Goal: Task Accomplishment & Management: Manage account settings

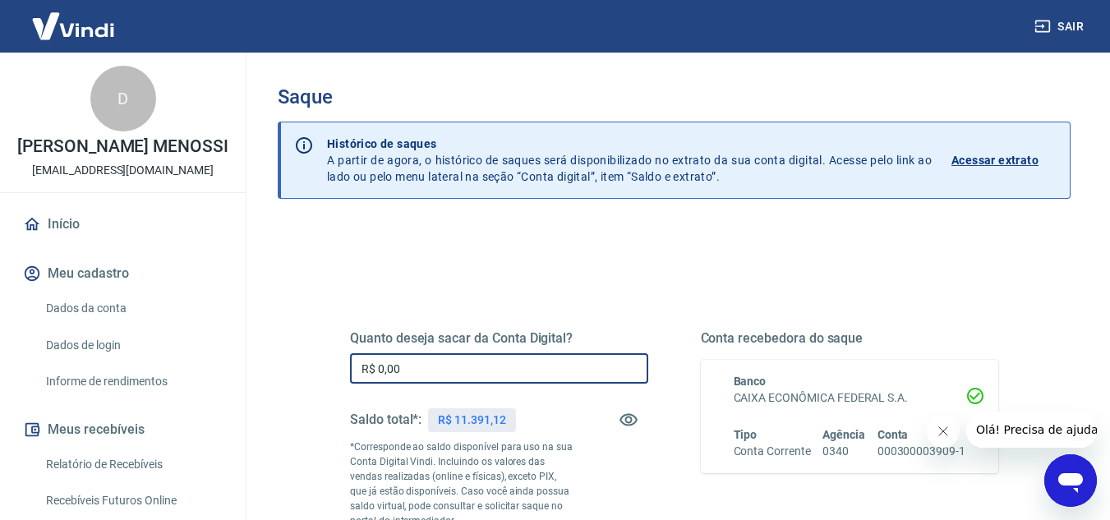
click at [481, 371] on input "R$ 0,00" at bounding box center [499, 368] width 298 height 30
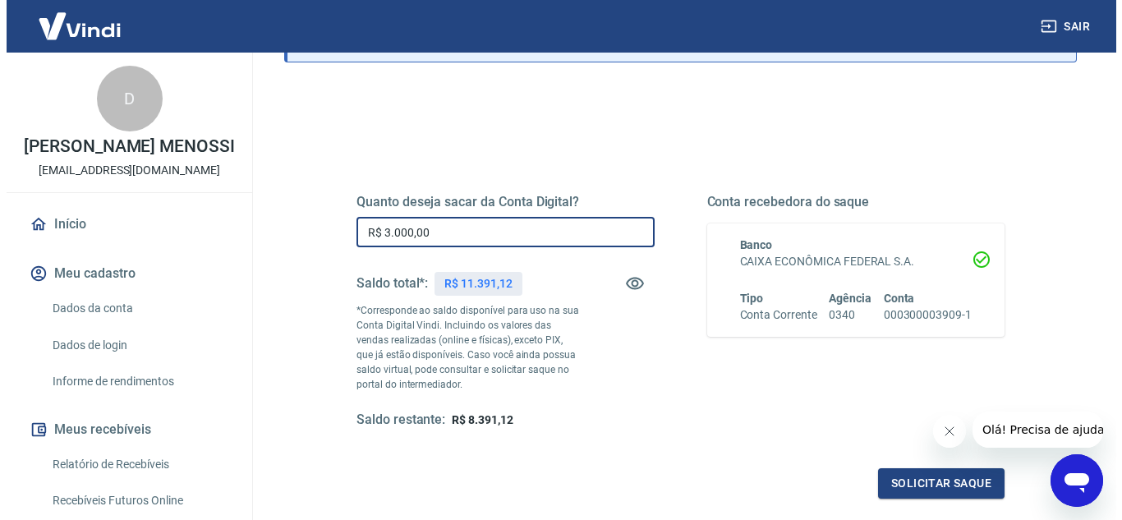
scroll to position [246, 0]
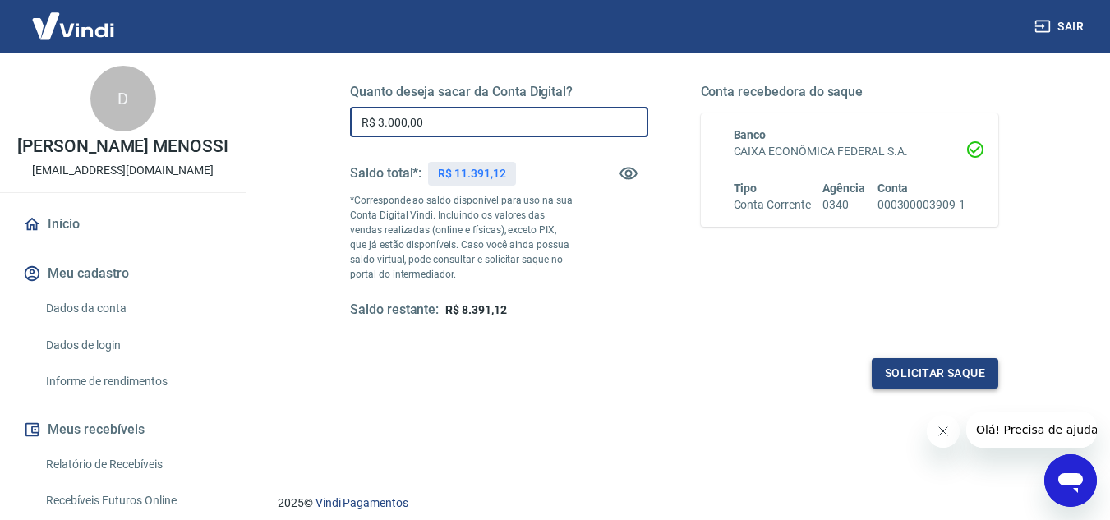
type input "R$ 3.000,00"
click at [975, 369] on button "Solicitar saque" at bounding box center [935, 373] width 127 height 30
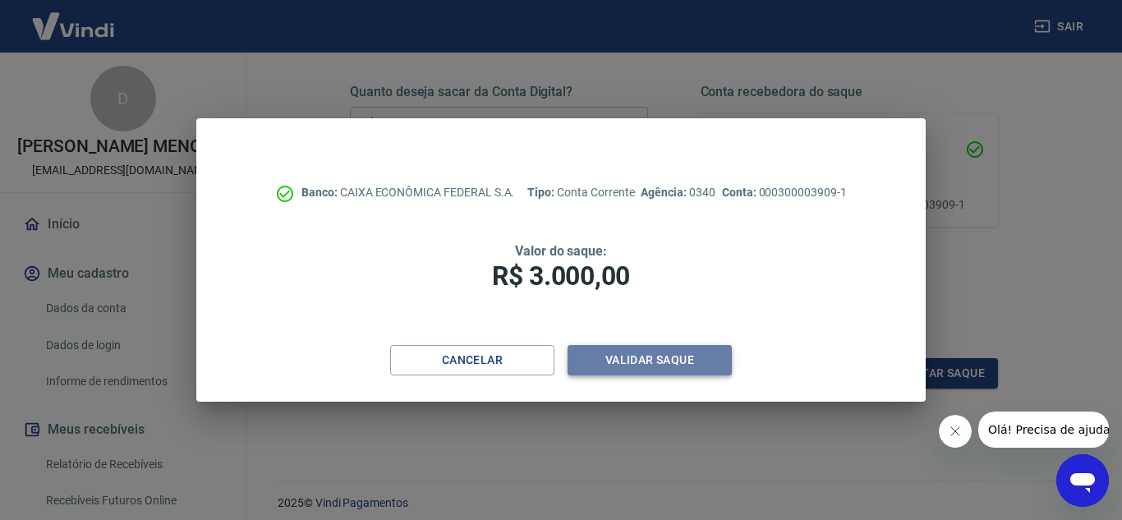
click at [693, 371] on button "Validar saque" at bounding box center [650, 360] width 164 height 30
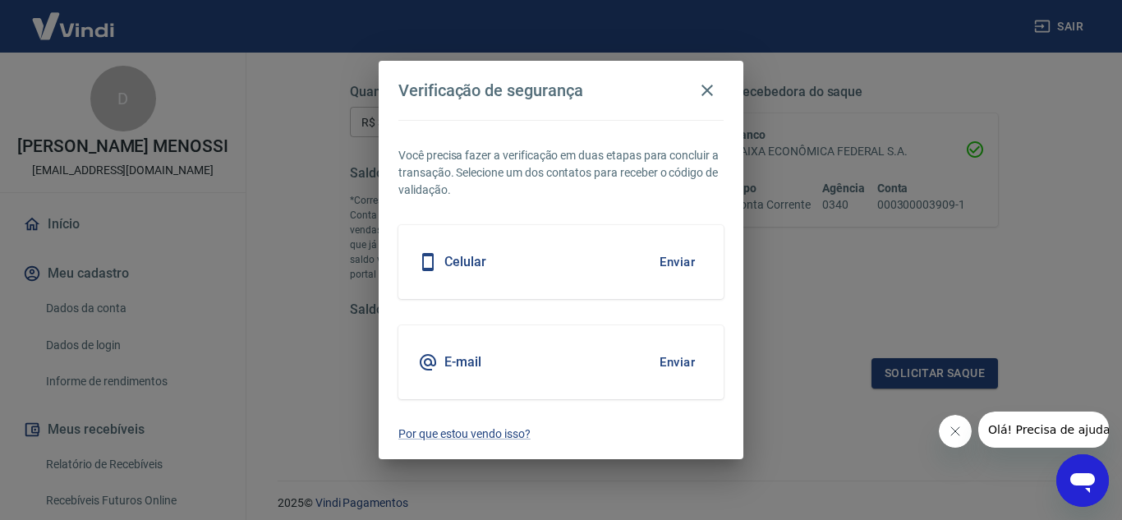
click at [670, 265] on button "Enviar" at bounding box center [677, 262] width 53 height 35
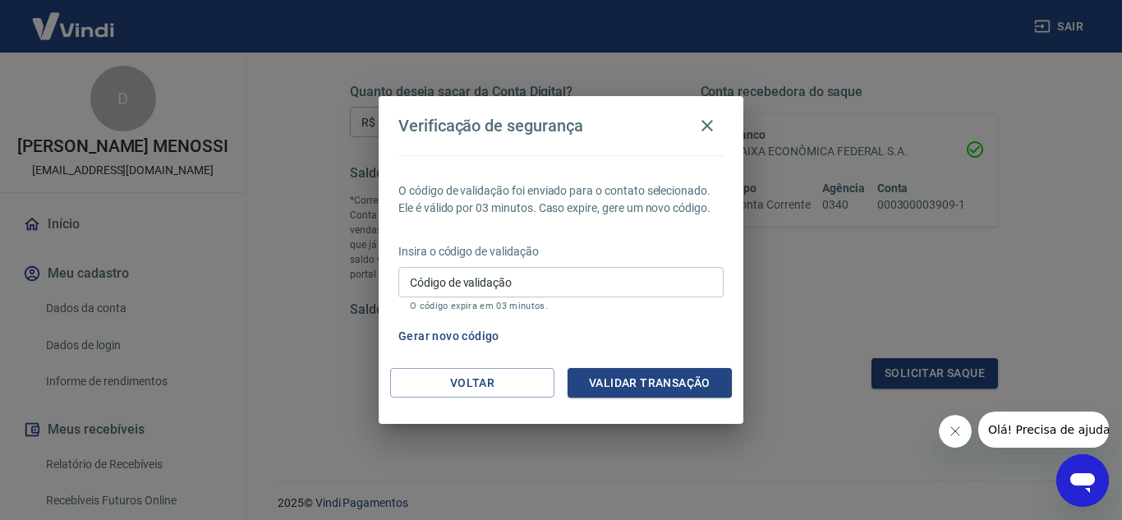
click at [478, 336] on button "Gerar novo código" at bounding box center [449, 336] width 114 height 30
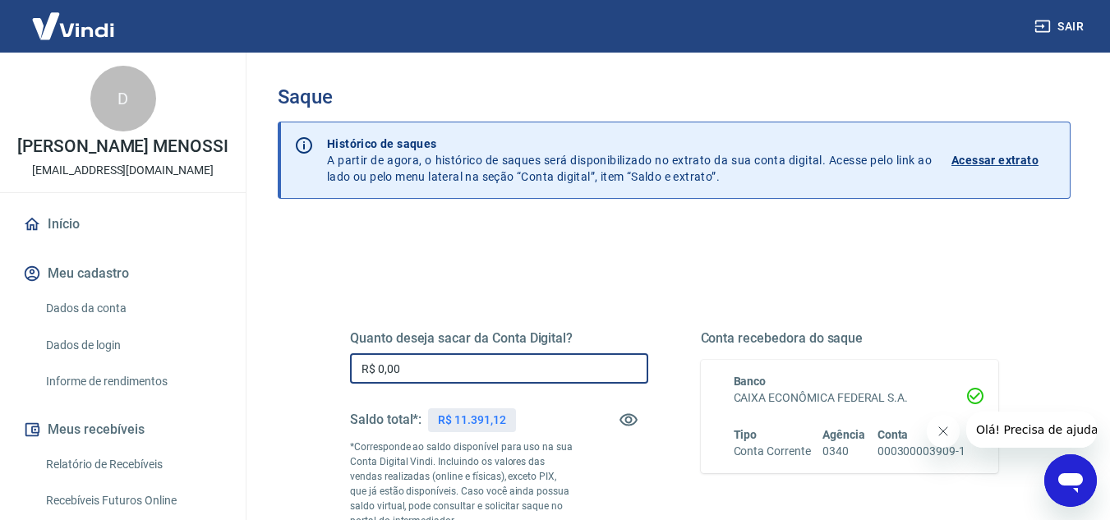
click at [479, 361] on input "R$ 0,00" at bounding box center [499, 368] width 298 height 30
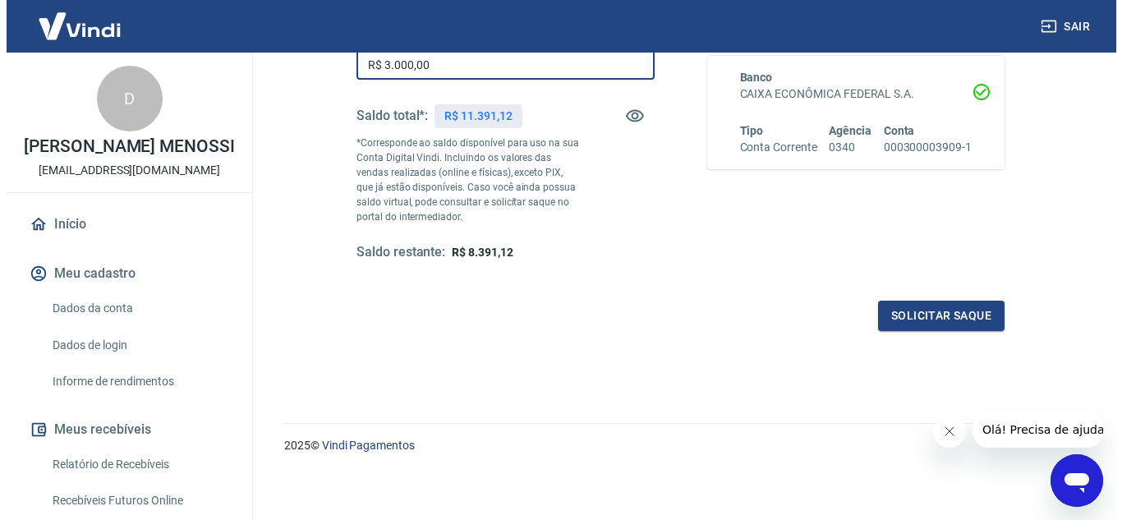
scroll to position [307, 0]
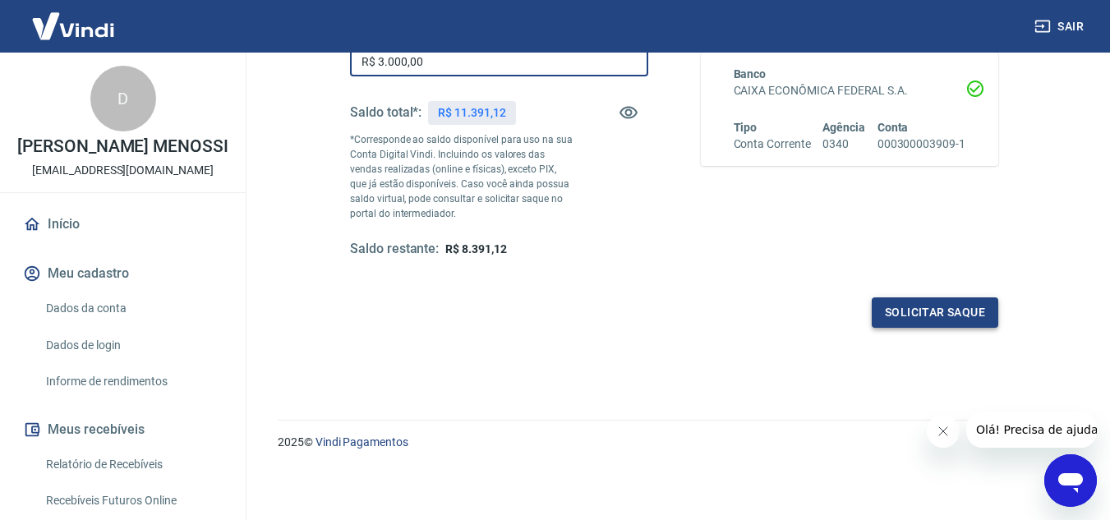
type input "R$ 3.000,00"
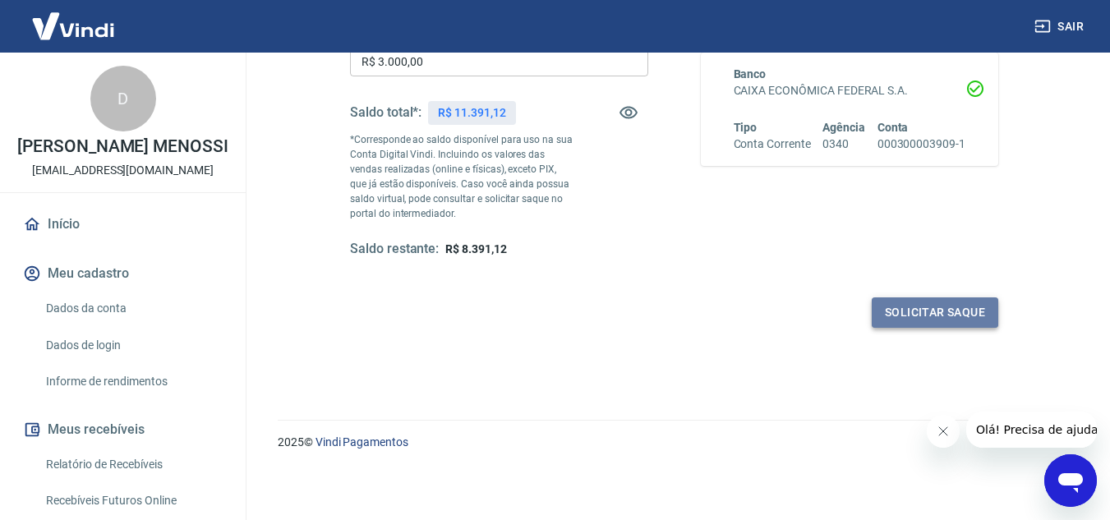
click at [932, 311] on button "Solicitar saque" at bounding box center [935, 312] width 127 height 30
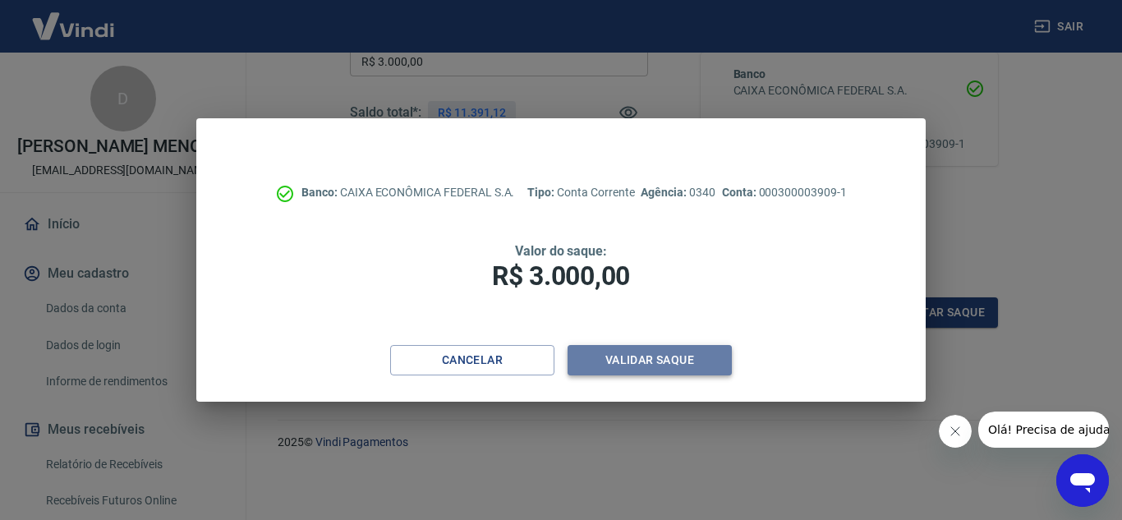
click at [691, 357] on button "Validar saque" at bounding box center [650, 360] width 164 height 30
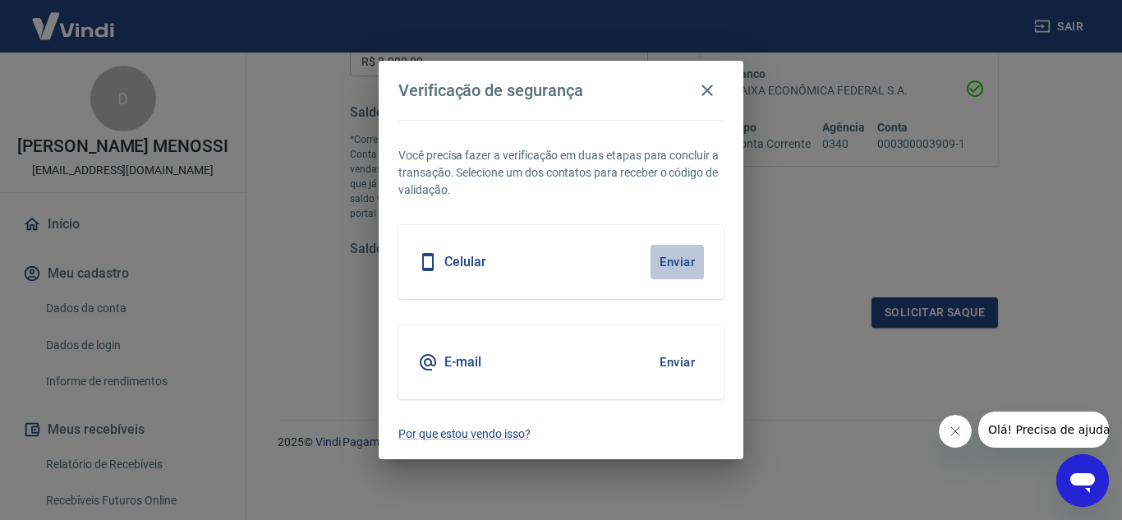
click at [665, 259] on button "Enviar" at bounding box center [677, 262] width 53 height 35
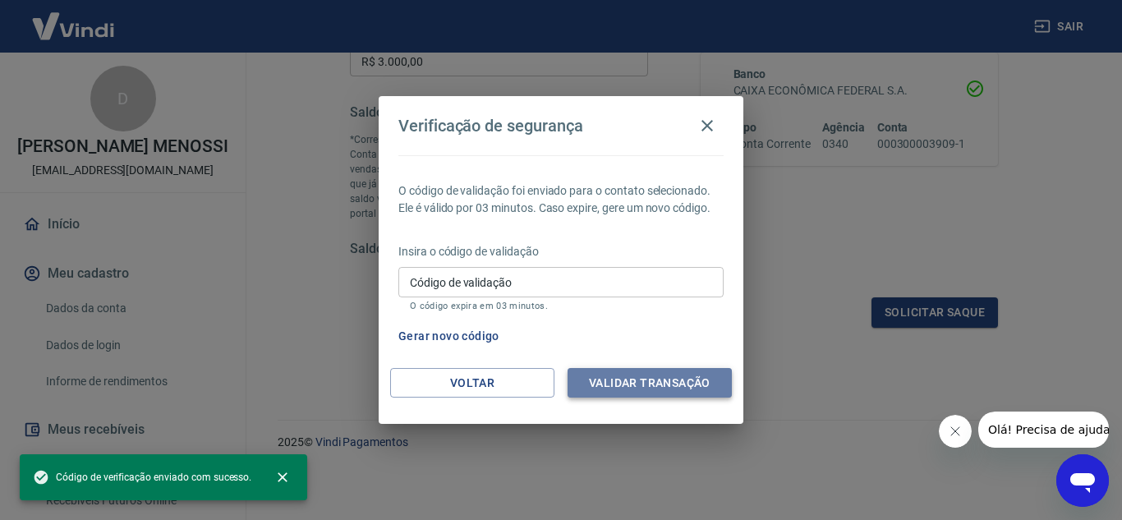
click at [657, 388] on button "Validar transação" at bounding box center [650, 383] width 164 height 30
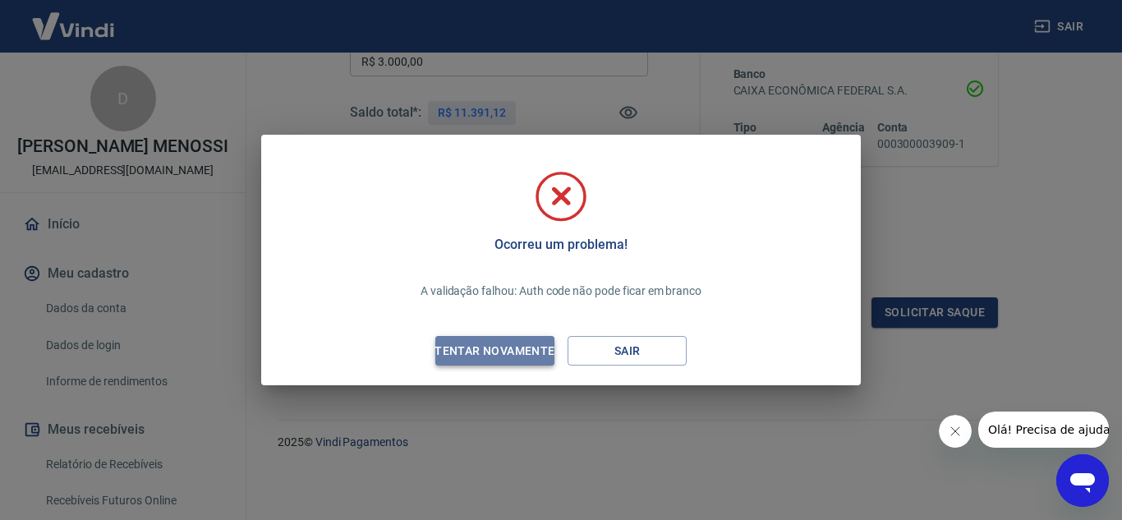
click at [495, 347] on div "Tentar novamente" at bounding box center [494, 351] width 159 height 21
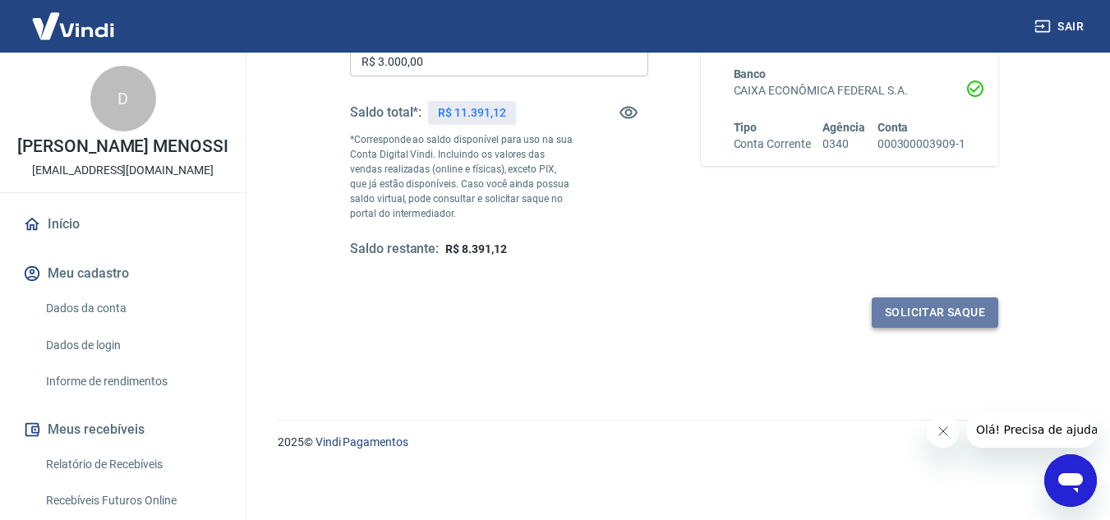
click at [898, 313] on button "Solicitar saque" at bounding box center [935, 312] width 127 height 30
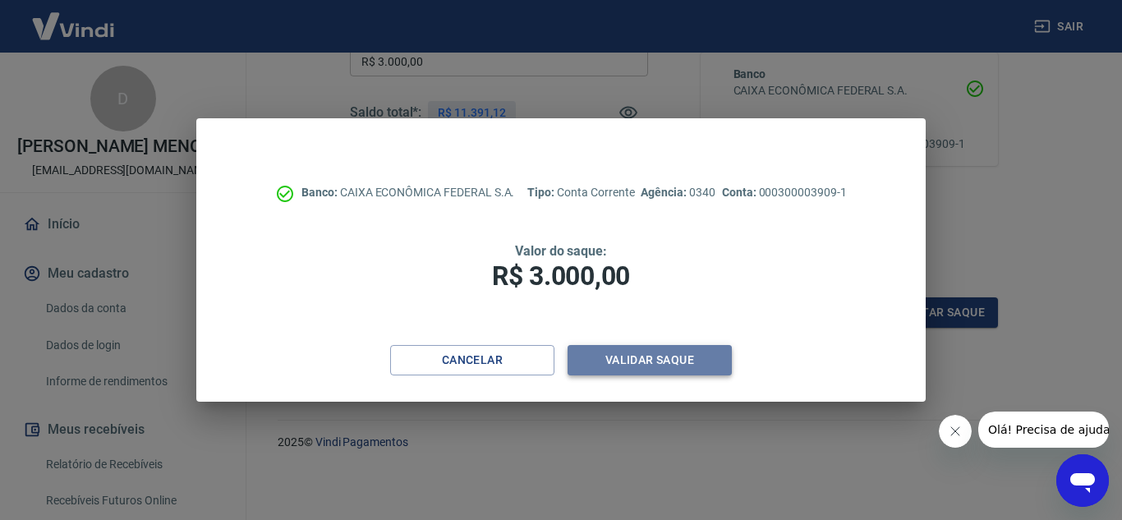
click at [680, 353] on button "Validar saque" at bounding box center [650, 360] width 164 height 30
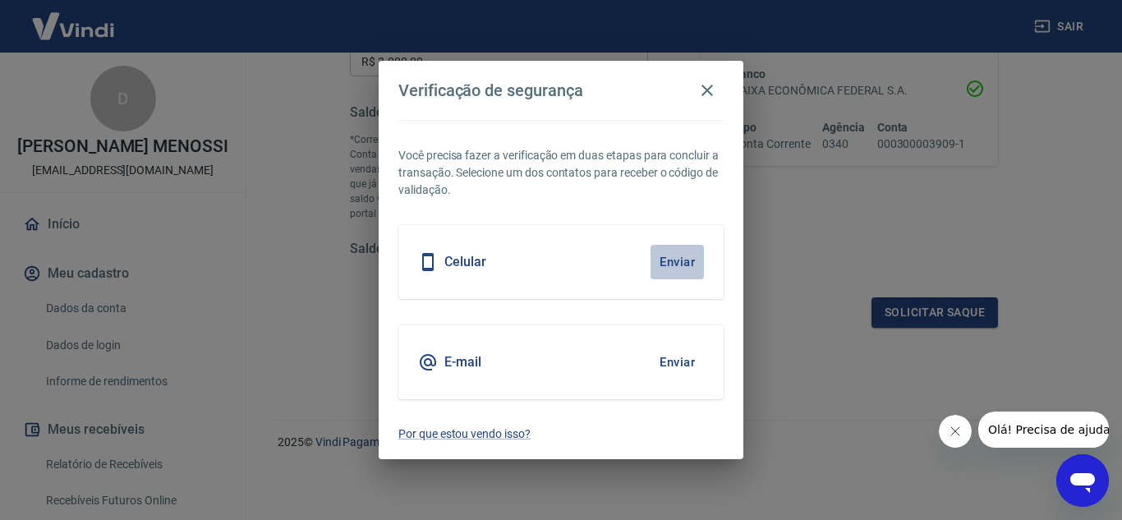
click at [672, 263] on button "Enviar" at bounding box center [677, 262] width 53 height 35
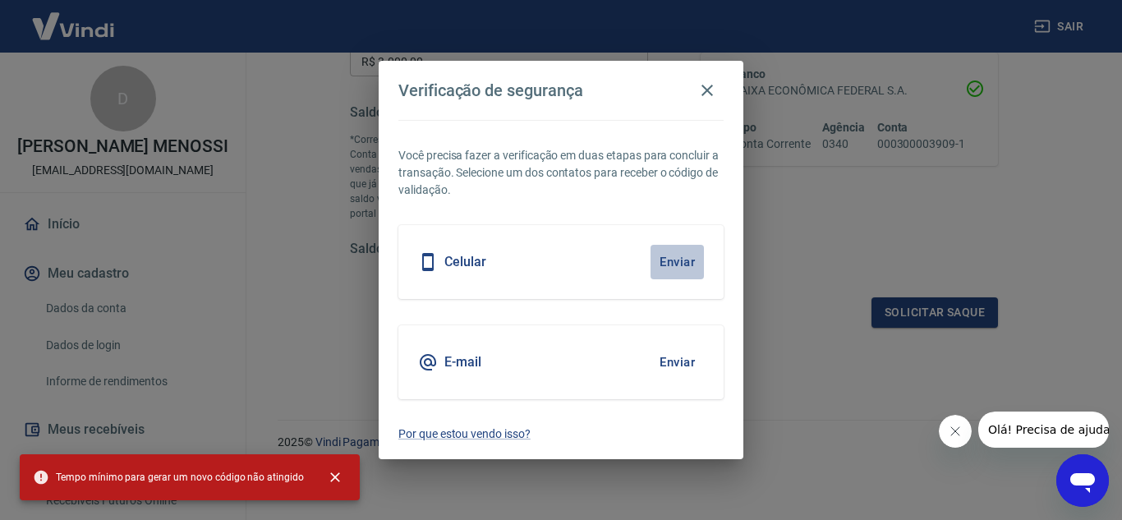
click at [674, 259] on button "Enviar" at bounding box center [677, 262] width 53 height 35
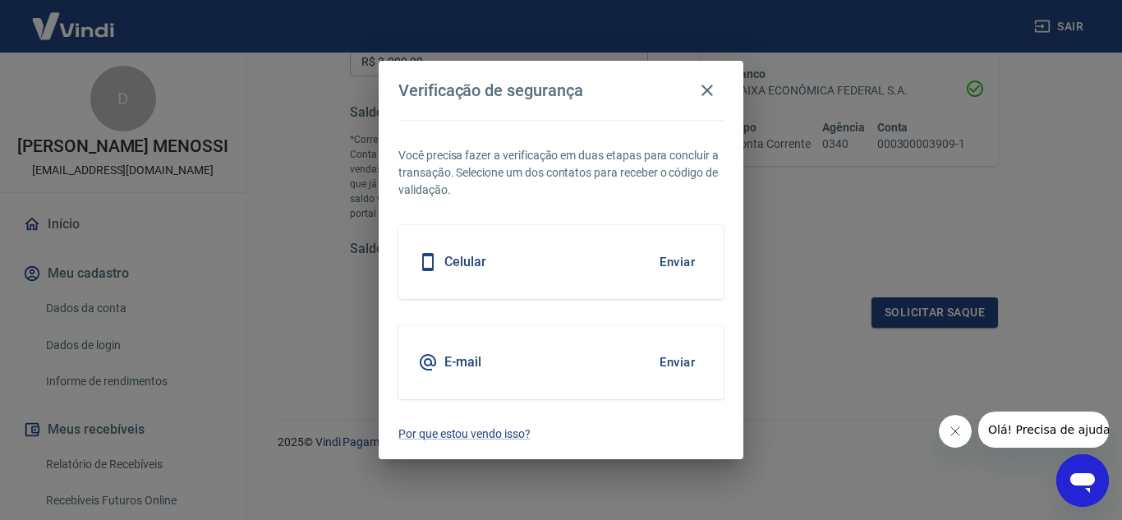
click at [668, 260] on button "Enviar" at bounding box center [677, 262] width 53 height 35
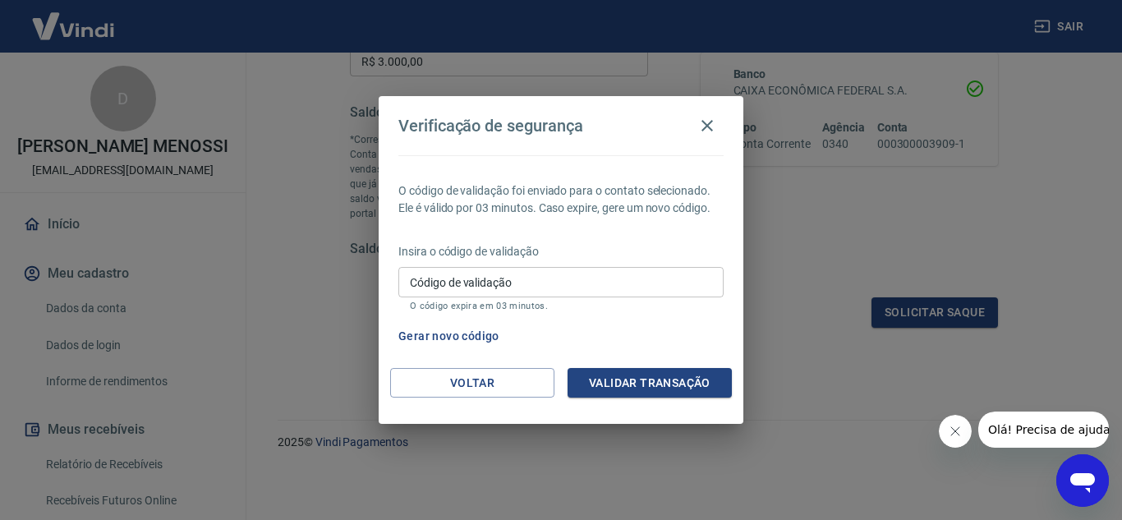
click at [605, 280] on input "Código de validação" at bounding box center [560, 282] width 325 height 30
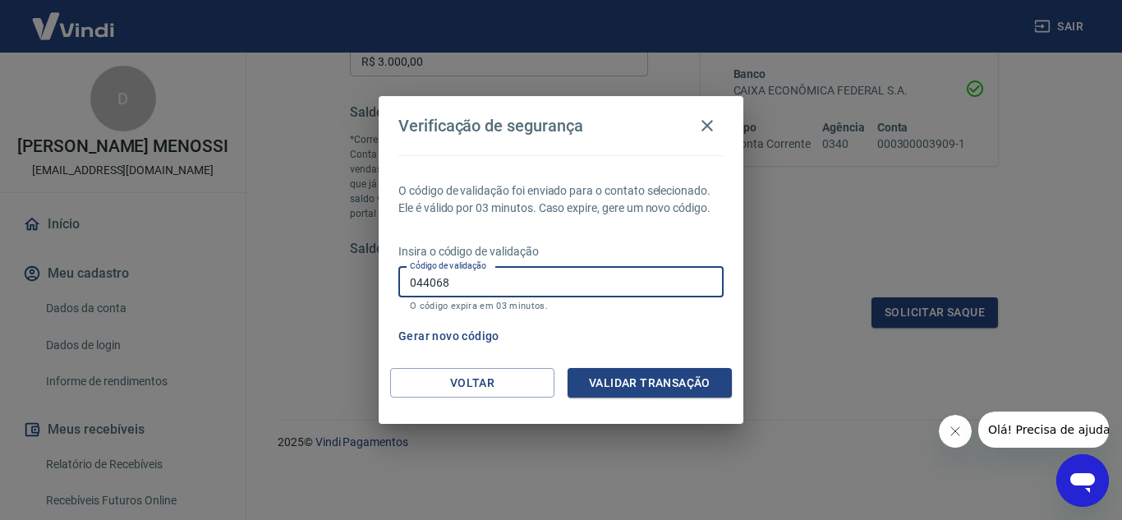
click at [666, 391] on button "Validar transação" at bounding box center [650, 383] width 164 height 30
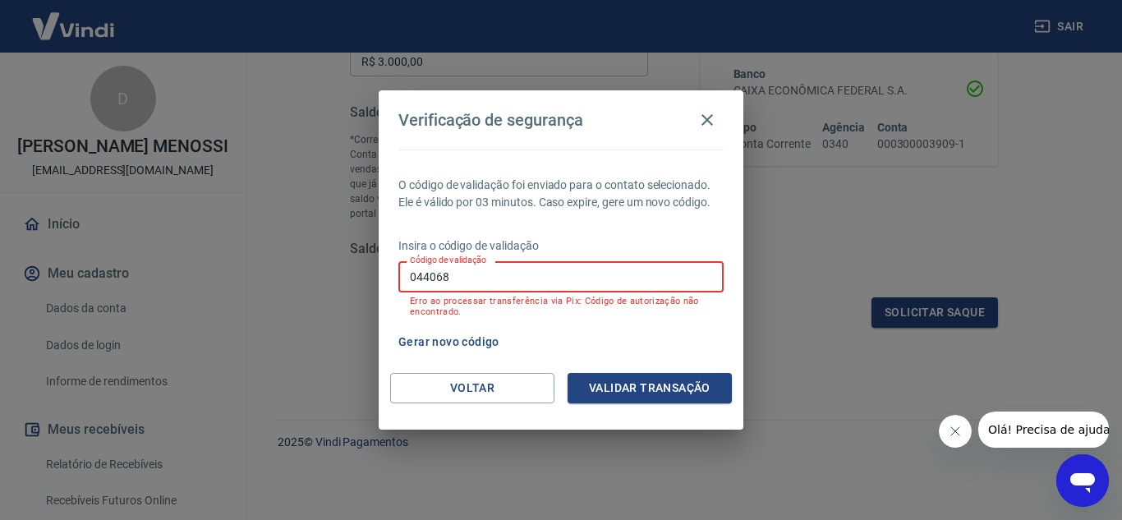
drag, startPoint x: 601, startPoint y: 275, endPoint x: 335, endPoint y: 269, distance: 265.4
click at [335, 269] on div "Verificação de segurança O código de validação foi enviado para o contato selec…" at bounding box center [561, 260] width 1122 height 520
click at [633, 384] on button "Validar transação" at bounding box center [650, 388] width 164 height 30
drag, startPoint x: 486, startPoint y: 276, endPoint x: 447, endPoint y: 281, distance: 38.9
click at [447, 281] on input "954431" at bounding box center [560, 276] width 325 height 30
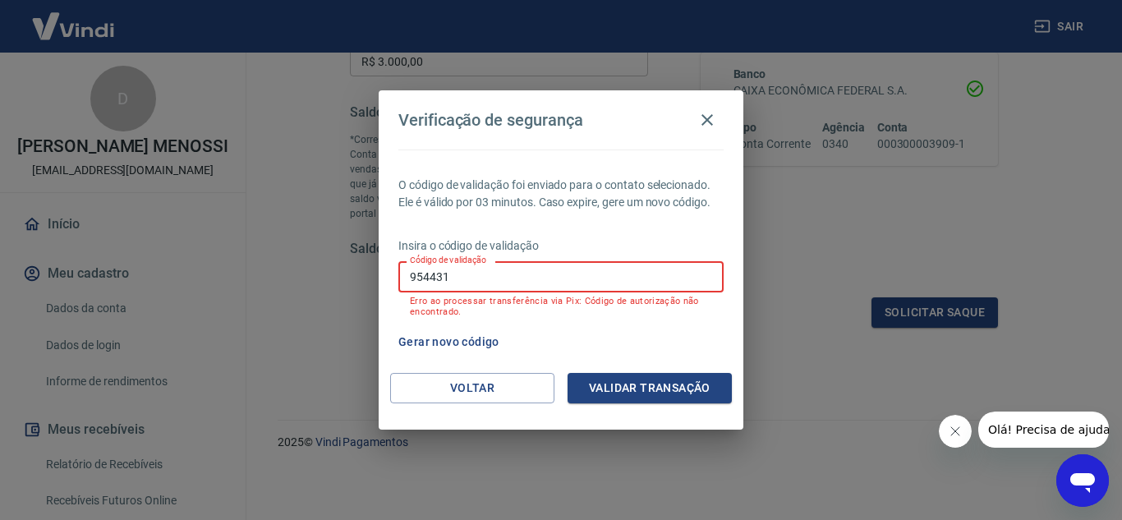
drag, startPoint x: 454, startPoint y: 283, endPoint x: 275, endPoint y: 257, distance: 180.9
click at [275, 257] on div "Verificação de segurança O código de validação foi enviado para o contato selec…" at bounding box center [561, 260] width 1122 height 520
click at [602, 367] on div "O código de validação foi enviado para o contato selecionado. Ele é válido por …" at bounding box center [561, 261] width 365 height 223
click at [626, 383] on button "Validar transação" at bounding box center [650, 388] width 164 height 30
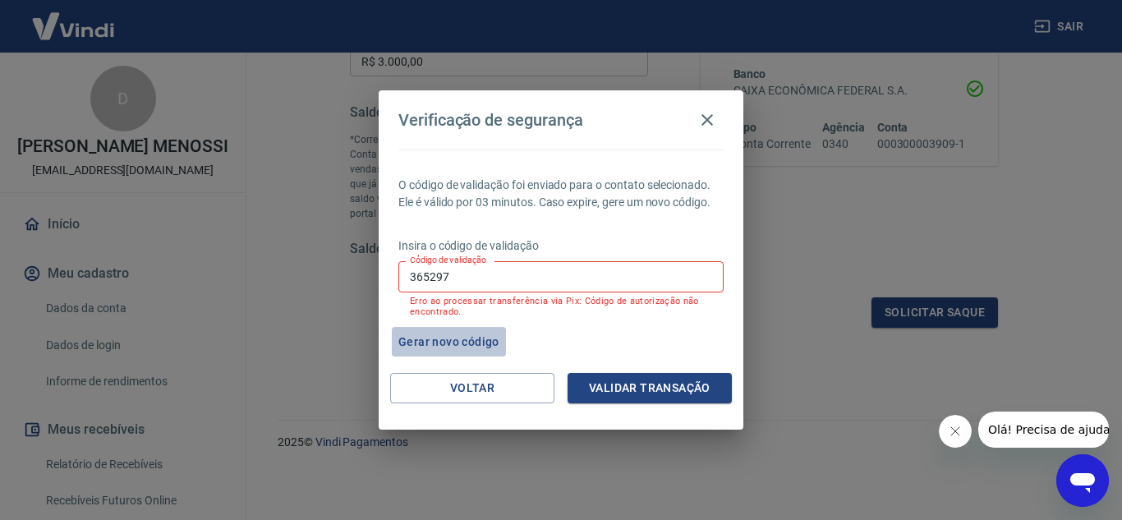
click at [461, 338] on button "Gerar novo código" at bounding box center [449, 342] width 114 height 30
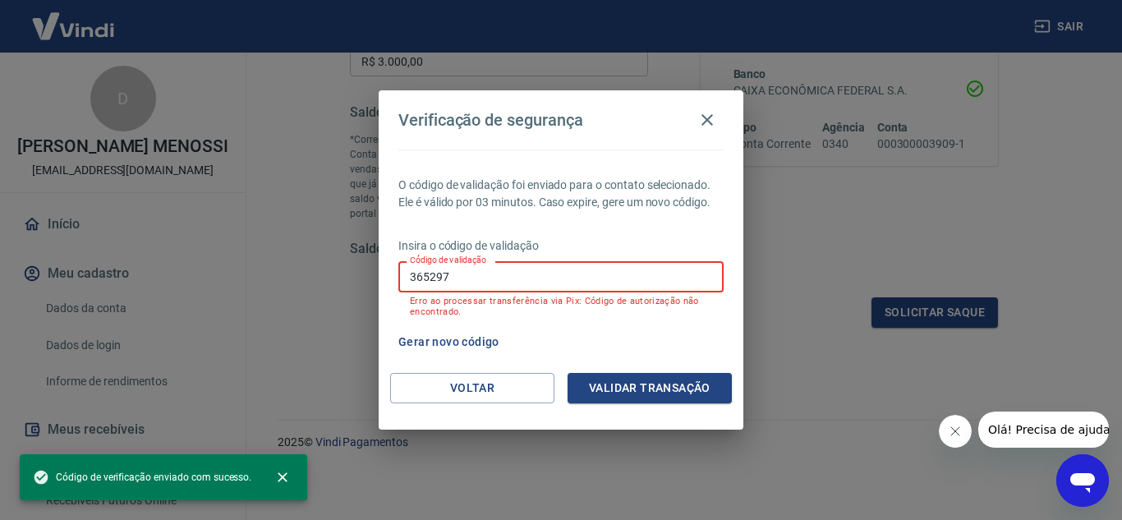
drag, startPoint x: 496, startPoint y: 275, endPoint x: 0, endPoint y: 269, distance: 496.2
click at [0, 269] on div "Verificação de segurança O código de validação foi enviado para o contato selec…" at bounding box center [561, 260] width 1122 height 520
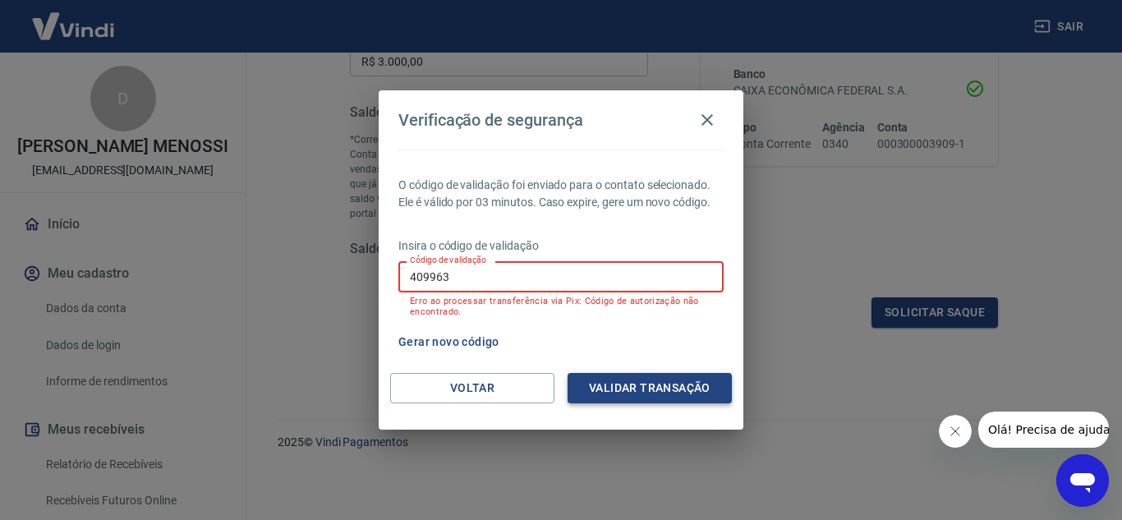
type input "409963"
click at [638, 393] on button "Validar transação" at bounding box center [650, 388] width 164 height 30
click at [513, 389] on button "Voltar" at bounding box center [472, 388] width 164 height 30
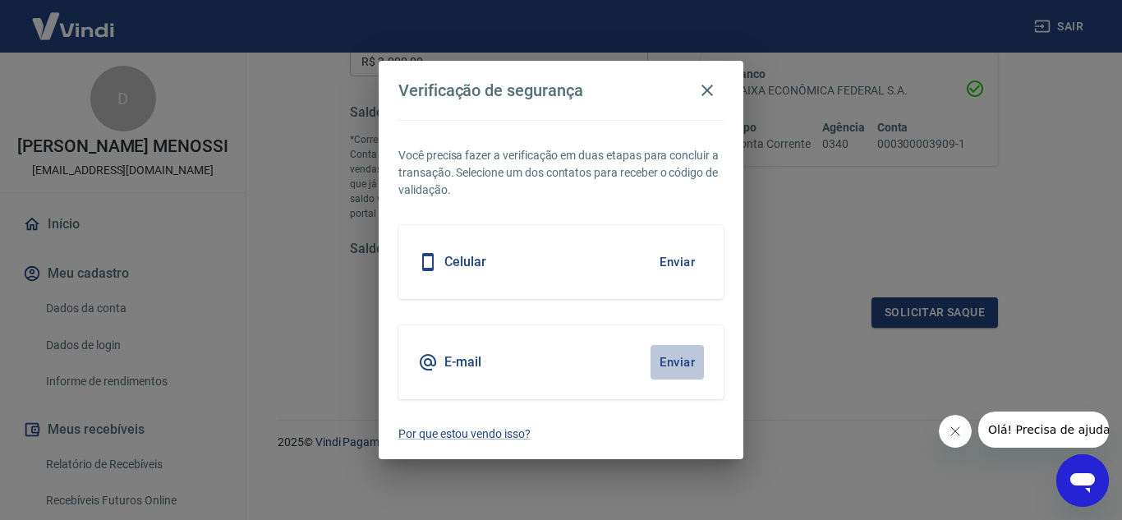
click at [679, 357] on button "Enviar" at bounding box center [677, 362] width 53 height 35
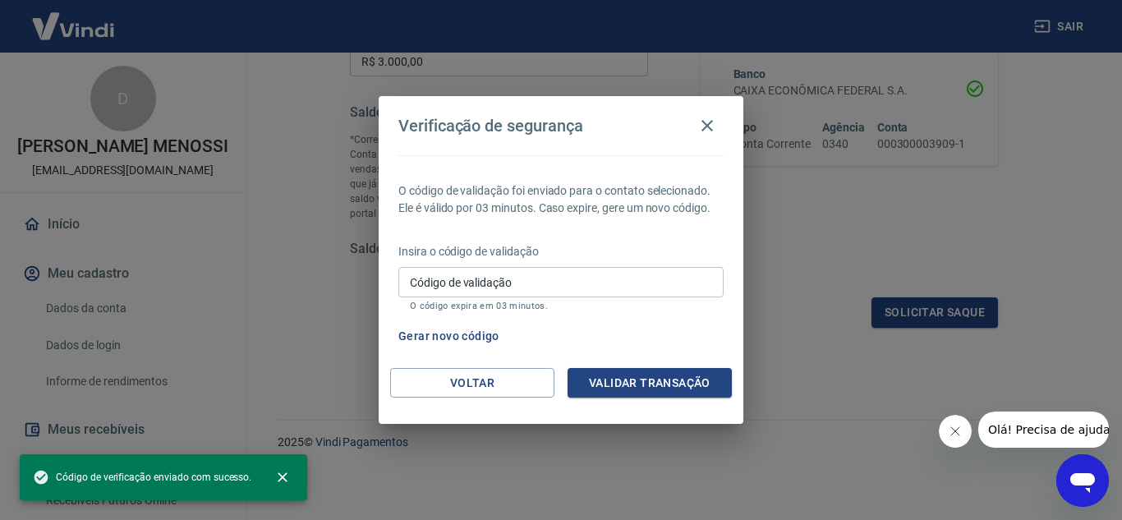
click at [1080, 423] on span "Olá! Precisa de ajuda?" at bounding box center [1051, 429] width 128 height 13
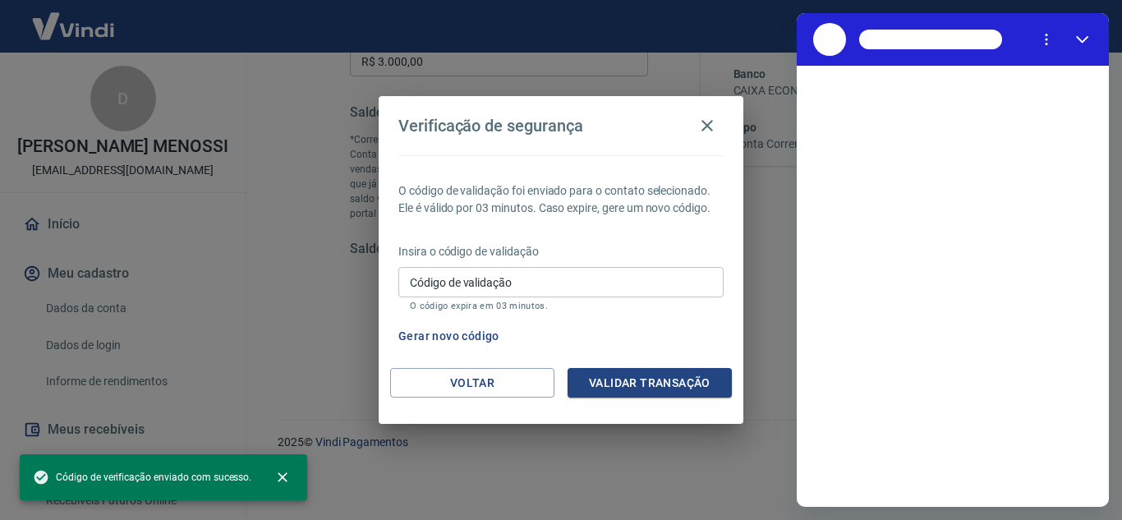
scroll to position [0, 0]
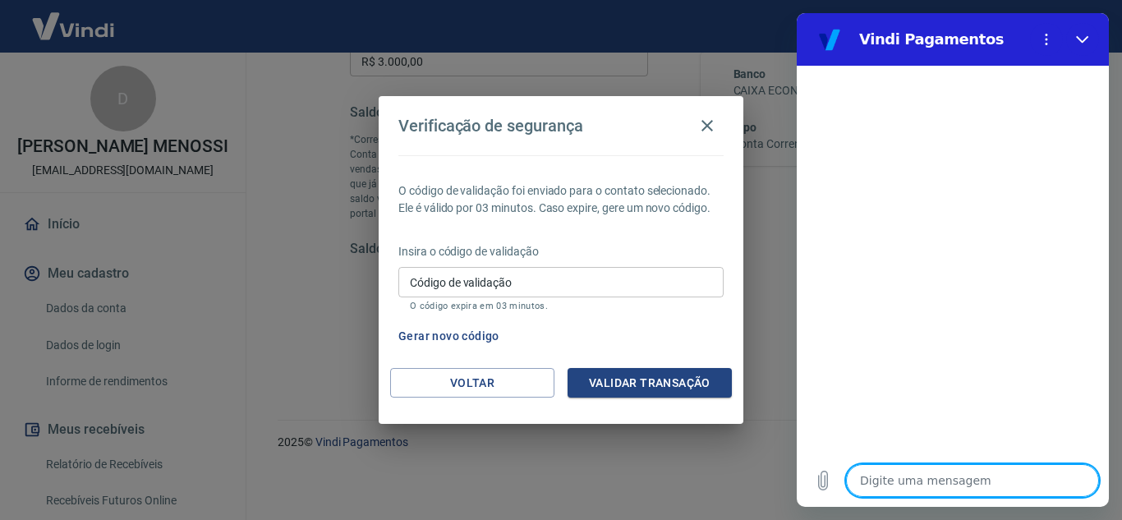
type textarea "s"
type textarea "x"
type textarea "sa"
type textarea "x"
type textarea "saq"
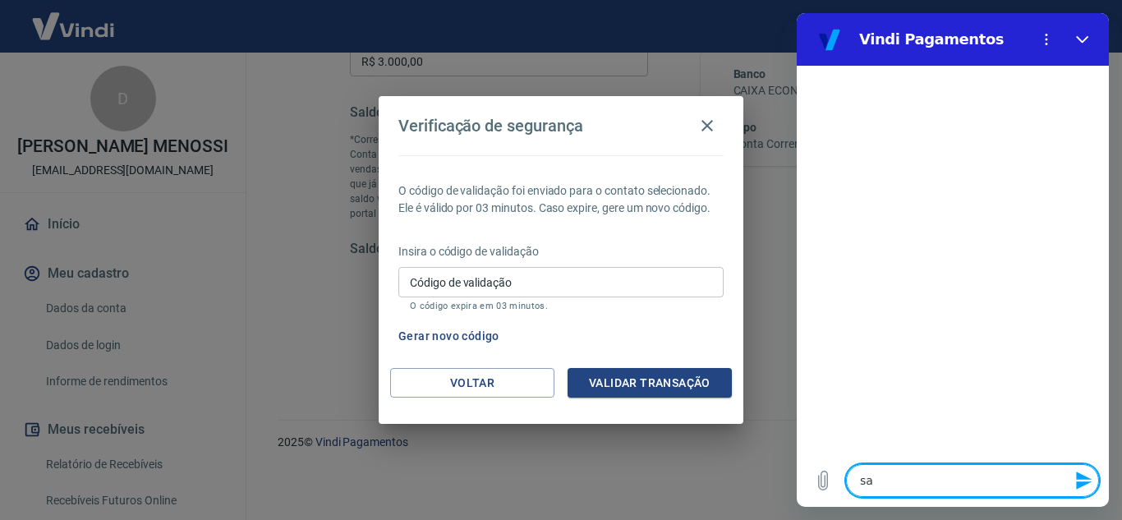
type textarea "x"
type textarea "saqu"
type textarea "x"
type textarea "saque"
type textarea "x"
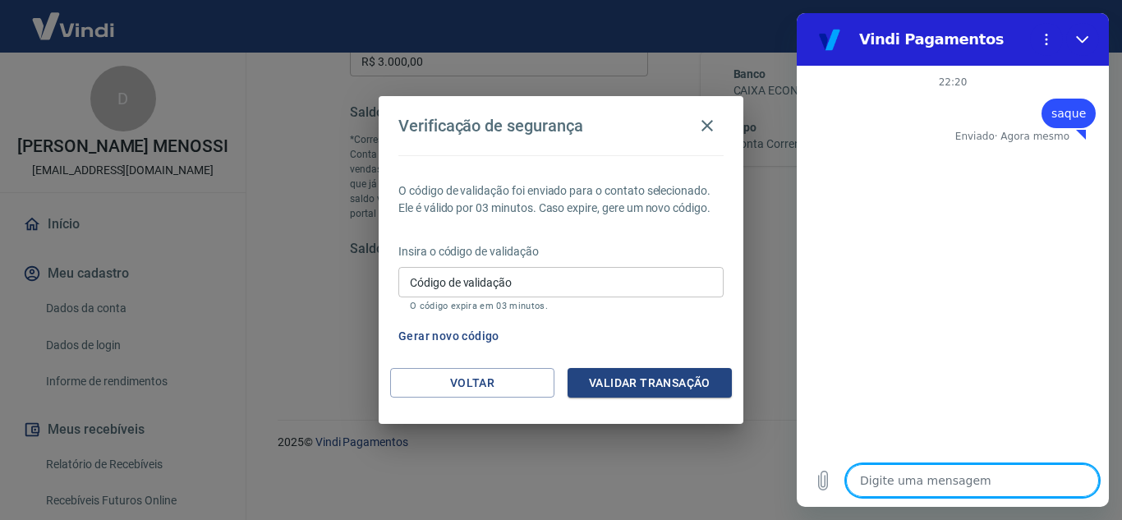
type textarea "x"
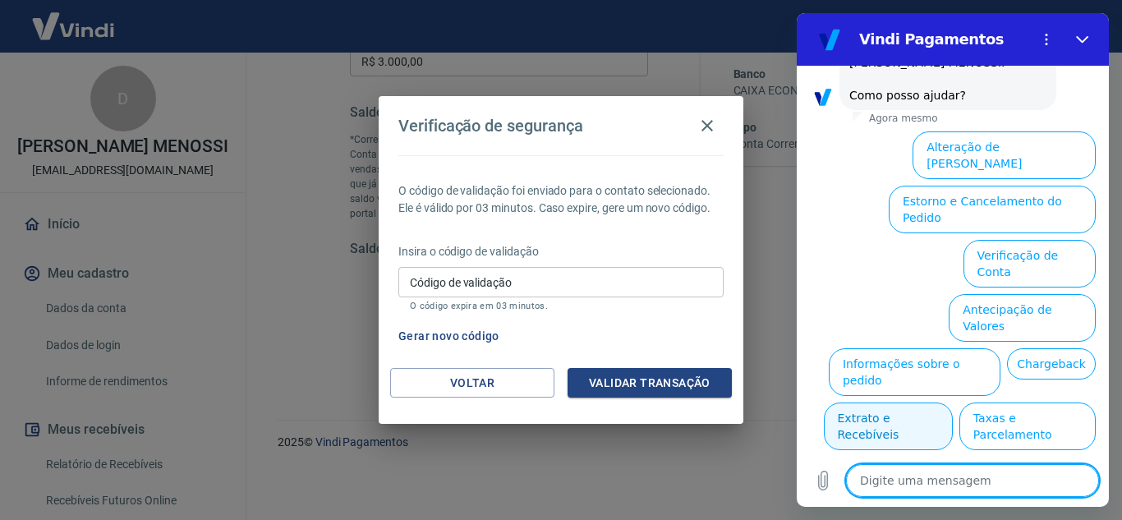
scroll to position [136, 0]
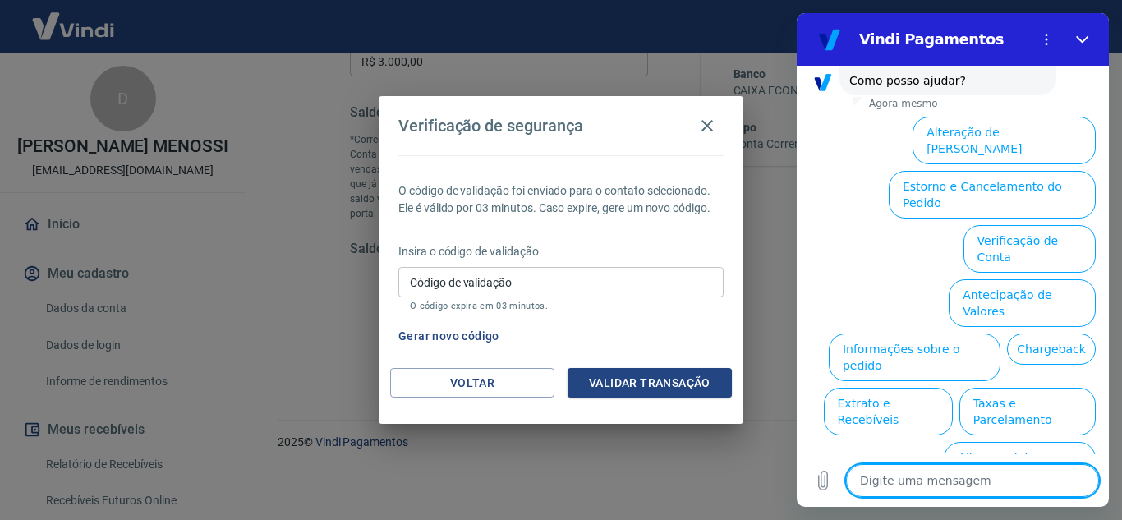
click at [999, 473] on textarea at bounding box center [972, 480] width 253 height 33
type textarea "n"
type textarea "x"
type textarea "nã"
type textarea "x"
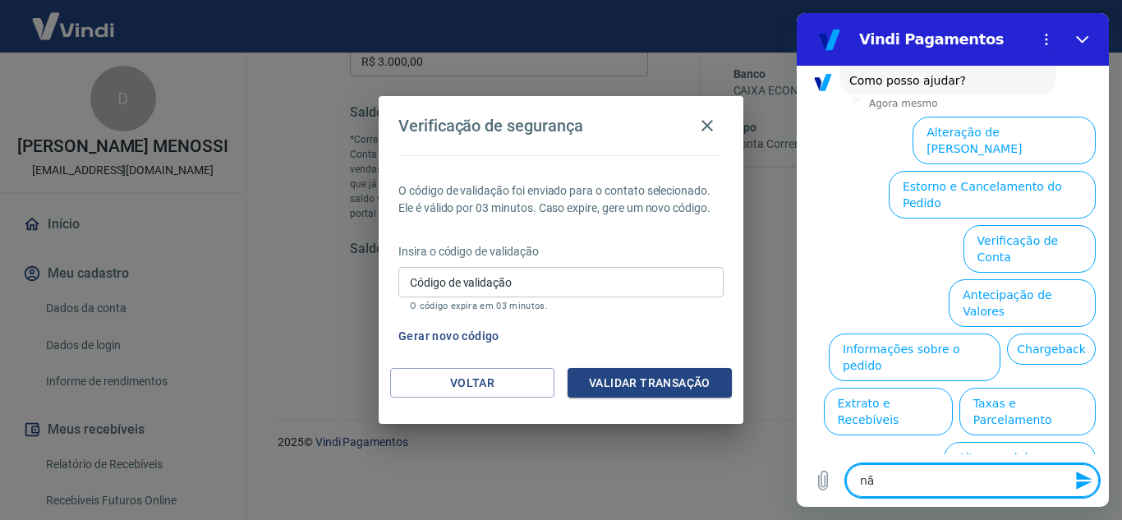
type textarea "não"
type textarea "x"
type textarea "não"
type textarea "x"
type textarea "não e"
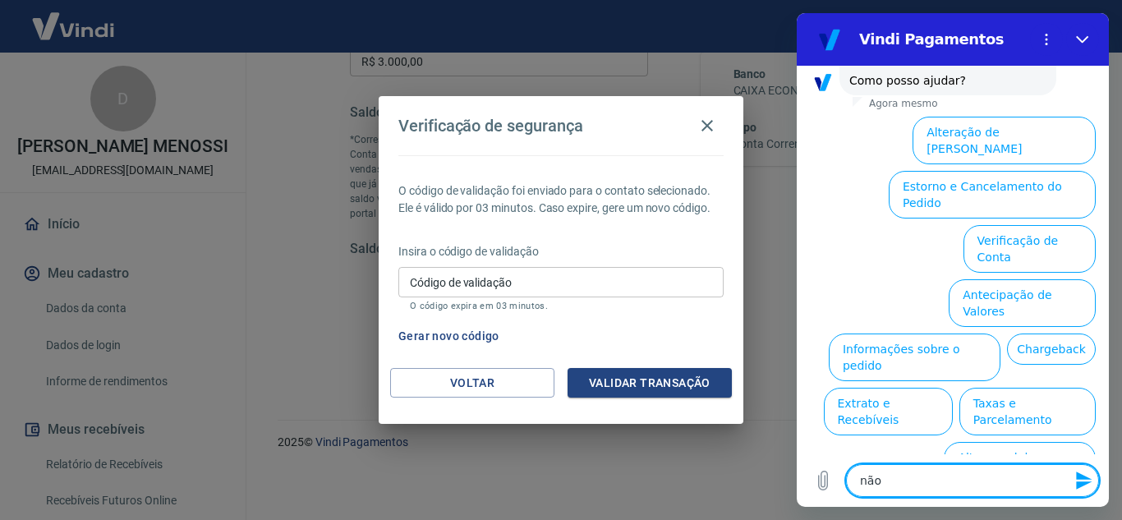
type textarea "x"
type textarea "não es"
type textarea "x"
type textarea "não est"
type textarea "x"
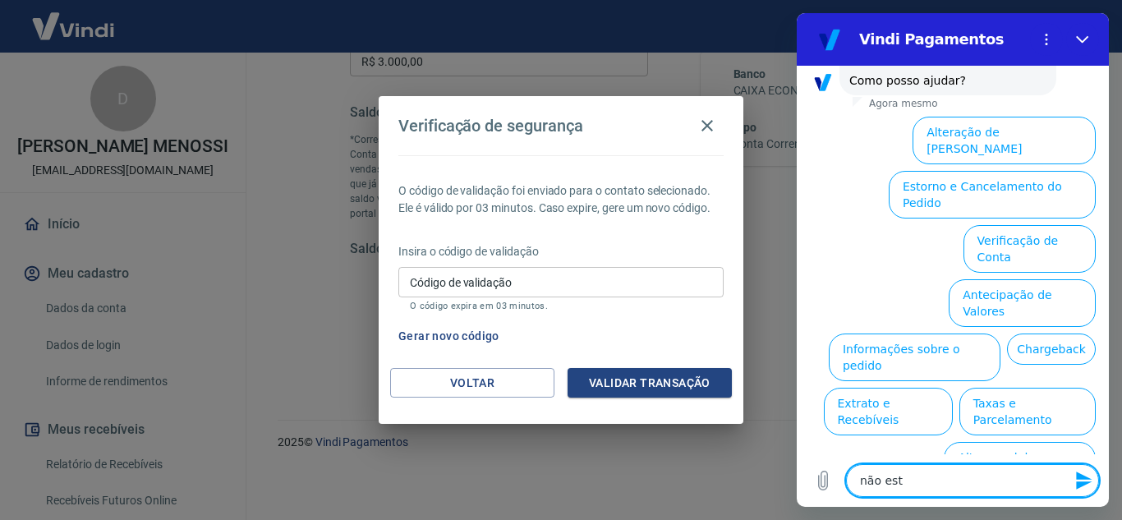
type textarea "não esto"
type textarea "x"
type textarea "não estou"
type textarea "x"
type textarea "não estou"
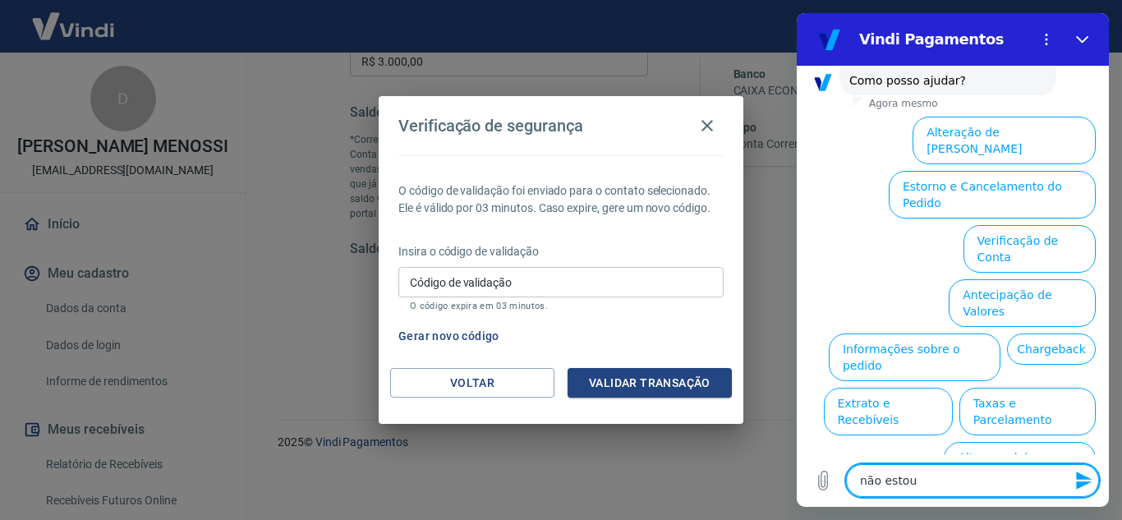
type textarea "x"
type textarea "não estou c"
type textarea "x"
type textarea "não estou co"
type textarea "x"
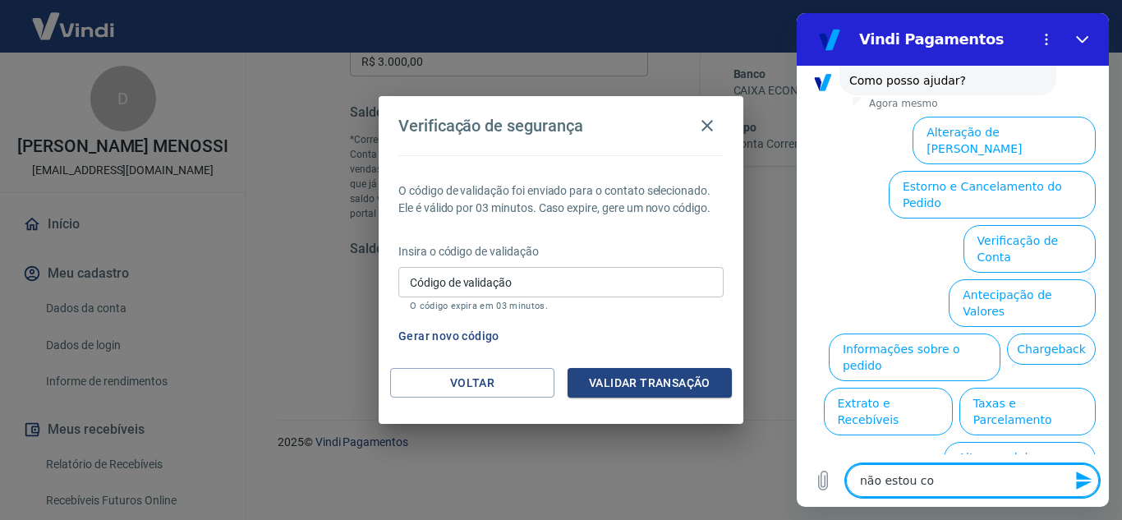
type textarea "não estou con"
type textarea "x"
type textarea "não estou cons"
type textarea "x"
type textarea "não estou conse"
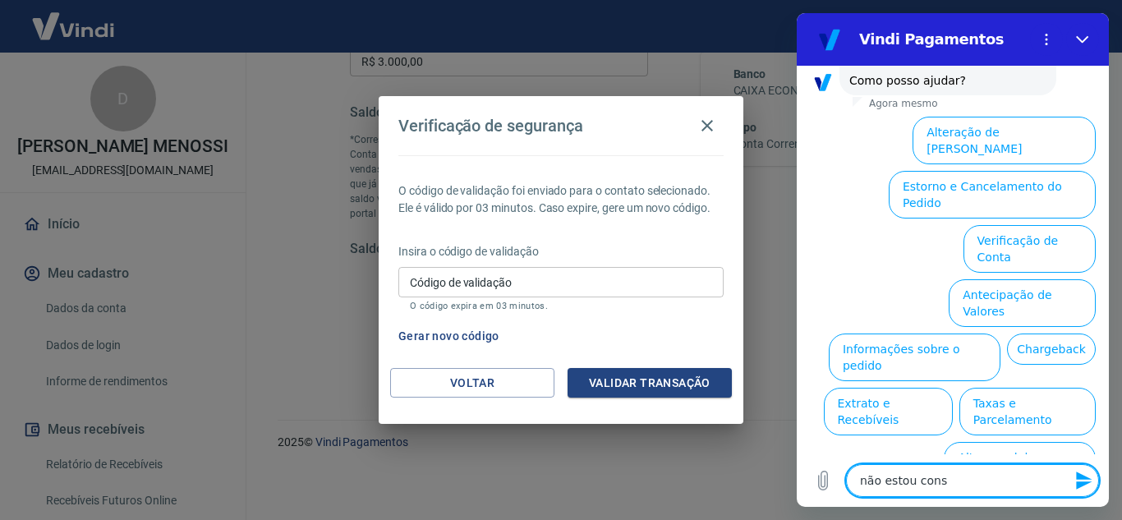
type textarea "x"
type textarea "não estou conseg"
type textarea "x"
type textarea "não estou consegu"
type textarea "x"
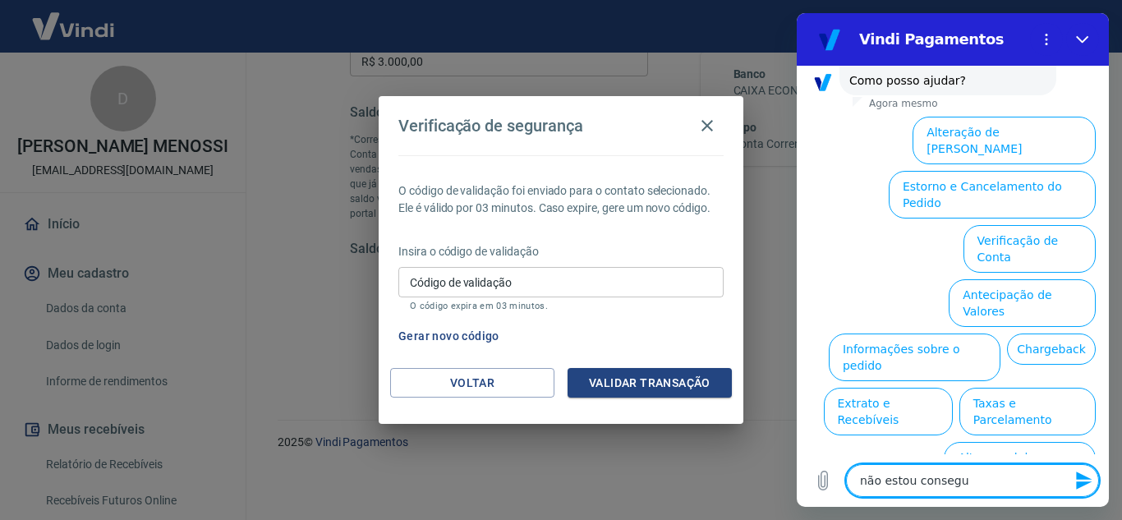
type textarea "não estou consegui"
type textarea "x"
type textarea "não estou conseguin"
type textarea "x"
type textarea "não estou conseguind"
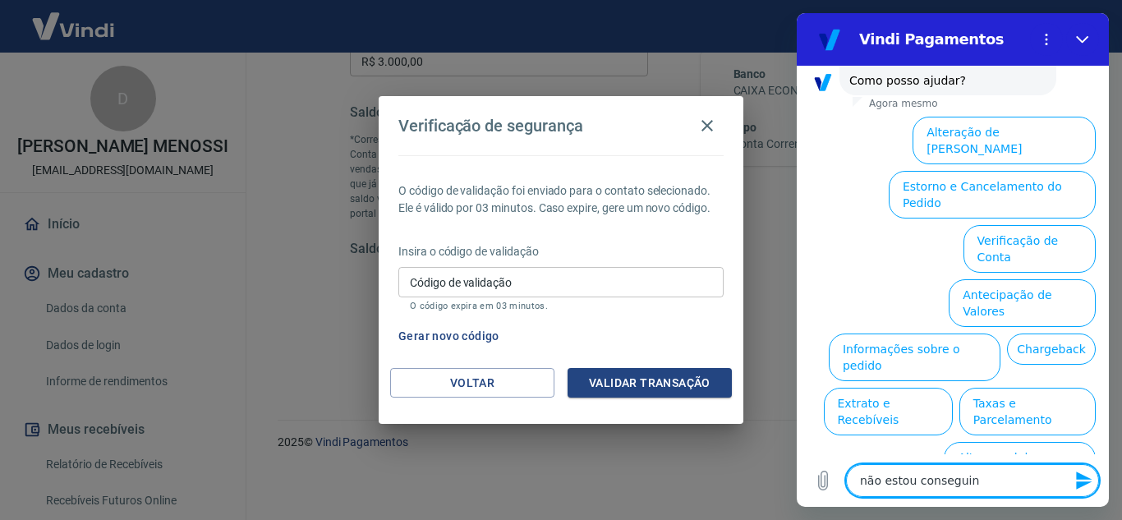
type textarea "x"
type textarea "não estou conseguindo"
type textarea "x"
type textarea "não estou conseguindo"
type textarea "x"
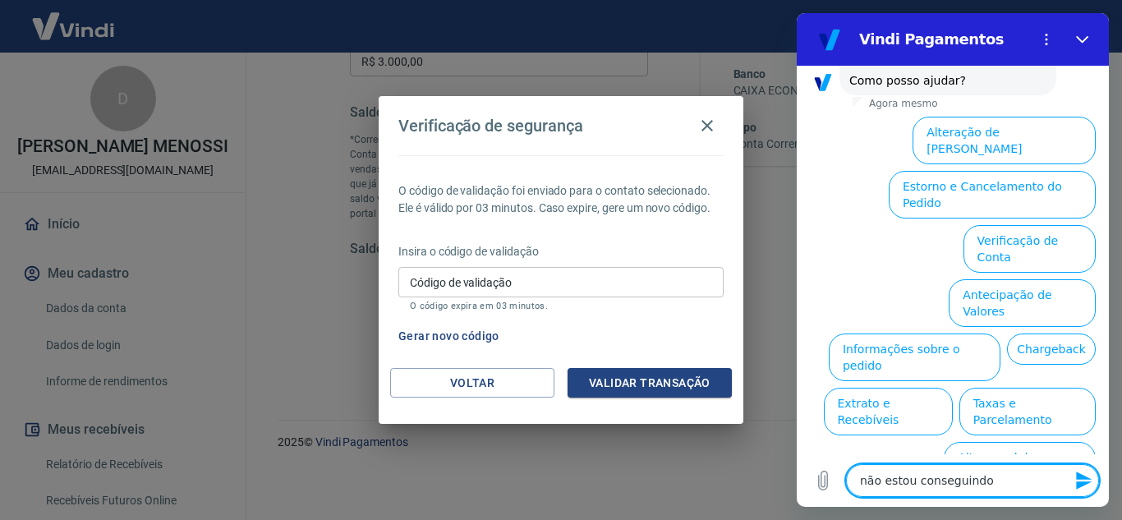
type textarea "não estou conseguindo f"
type textarea "x"
type textarea "não estou conseguindo fa"
type textarea "x"
type textarea "não estou conseguindo faz"
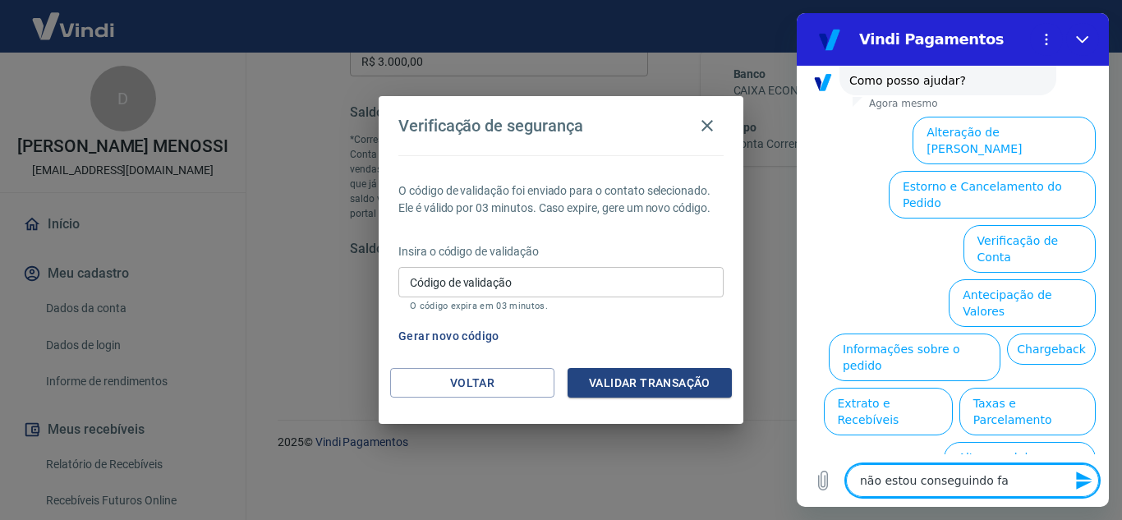
type textarea "x"
type textarea "não estou conseguindo faze"
type textarea "x"
type textarea "não estou conseguindo fazer"
type textarea "x"
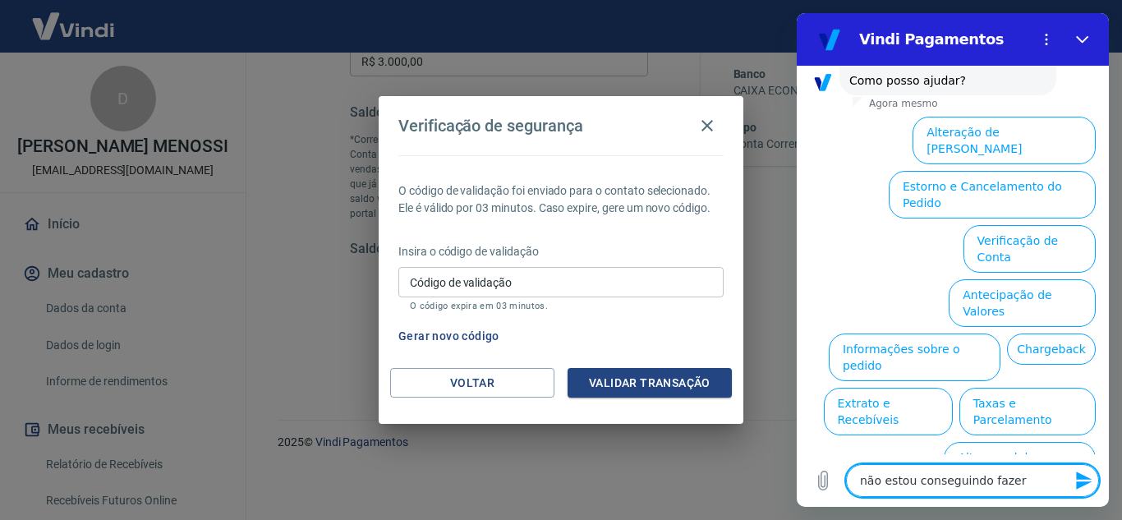
type textarea "não estou conseguindo fazer"
type textarea "x"
type textarea "não estou conseguindo fazer a"
type textarea "x"
type textarea "não estou conseguindo fazer a"
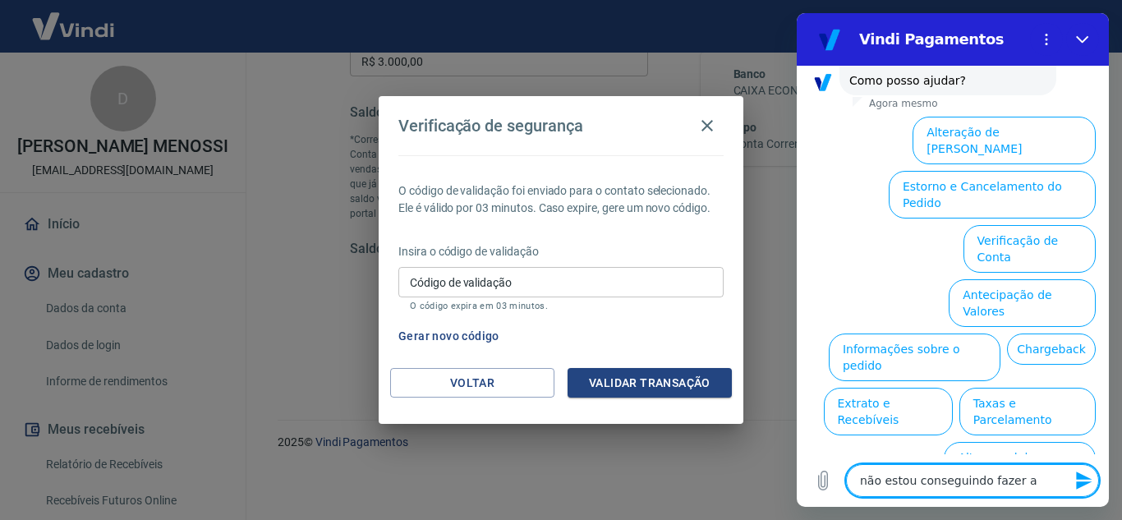
type textarea "x"
type textarea "não estou conseguindo fazer a v"
type textarea "x"
type textarea "não estou conseguindo fazer a ve"
type textarea "x"
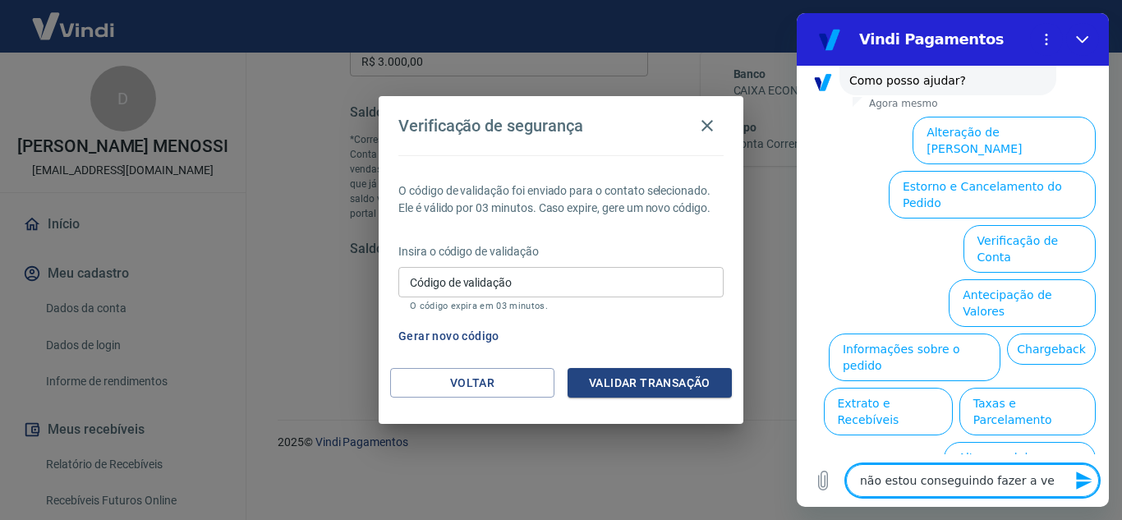
type textarea "não estou conseguindo fazer a ver"
type textarea "x"
type textarea "não estou conseguindo fazer a veri"
type textarea "x"
type textarea "não estou conseguindo fazer a verif"
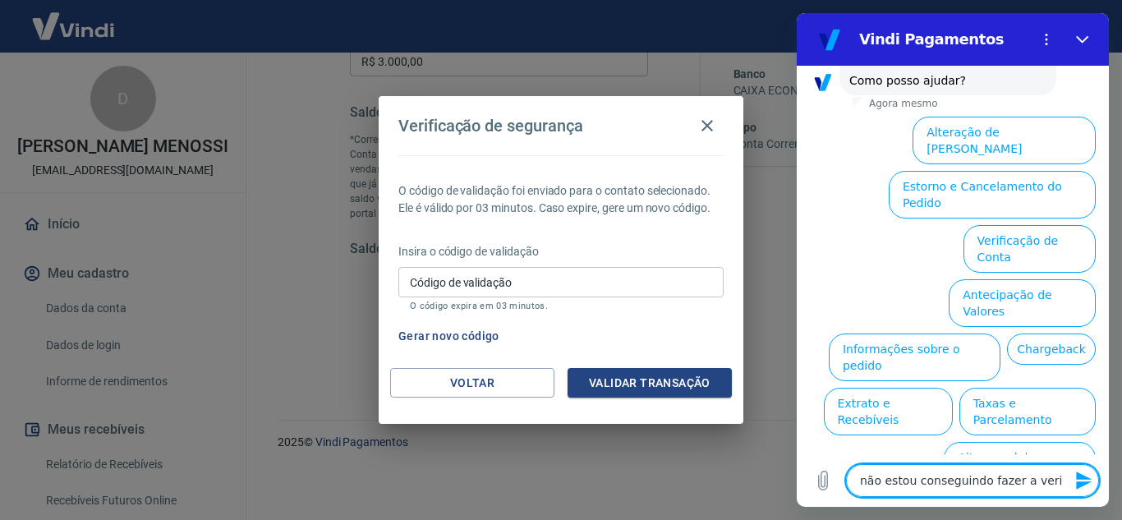
type textarea "x"
type textarea "não estou conseguindo fazer a verifi"
type textarea "x"
type textarea "não estou conseguindo fazer a verific"
type textarea "x"
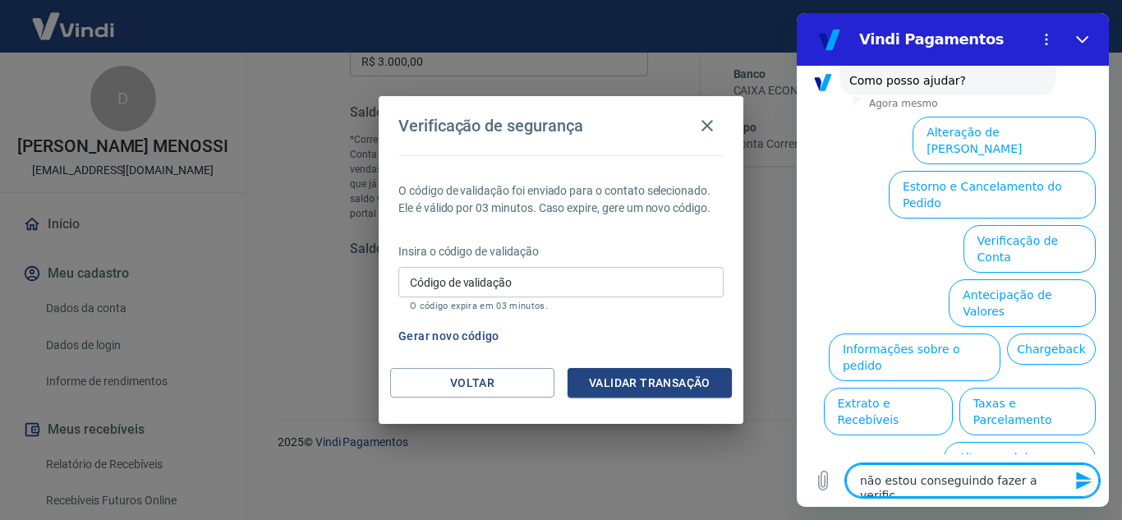
type textarea "não estou conseguindo fazer a verifica"
type textarea "x"
type textarea "não estou conseguindo fazer a verificaç"
type textarea "x"
type textarea "não estou conseguindo fazer a verificaçã"
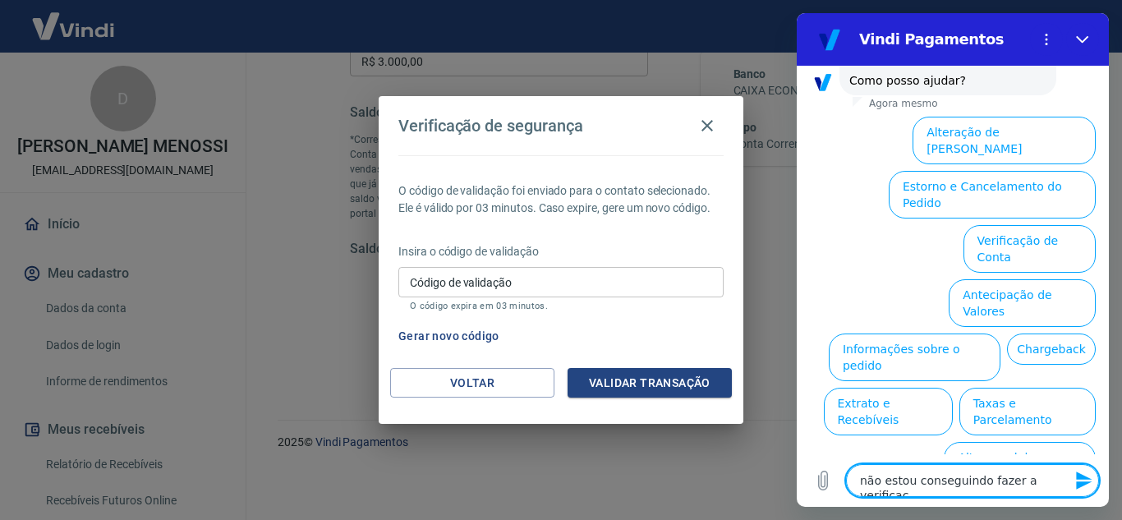
type textarea "x"
type textarea "não estou conseguindo fazer a verificação"
type textarea "x"
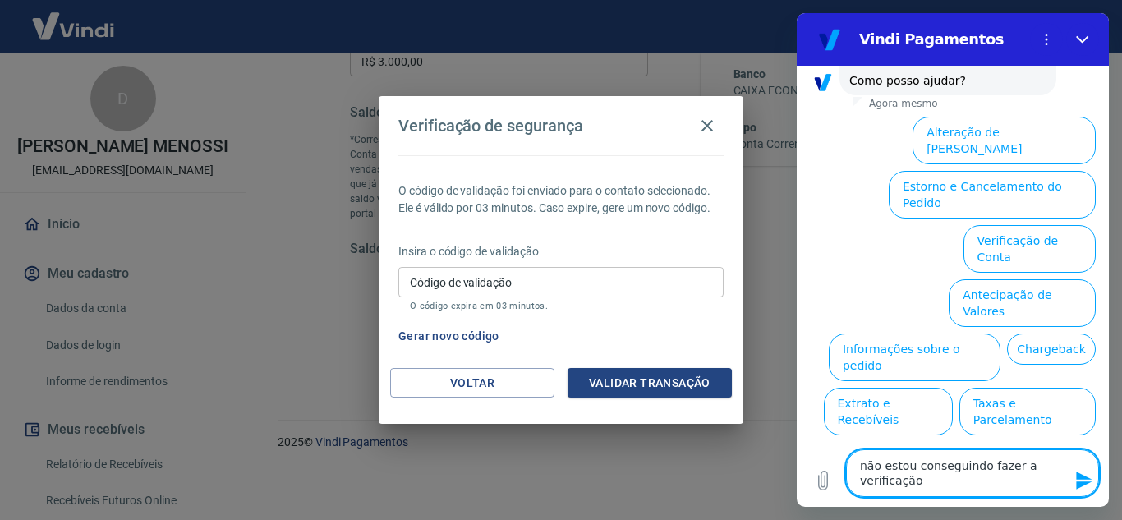
type textarea "não estou conseguindo fazer a verificação"
type textarea "x"
type textarea "não estou conseguindo fazer a verificação d"
type textarea "x"
type textarea "não estou conseguindo fazer a verificação de"
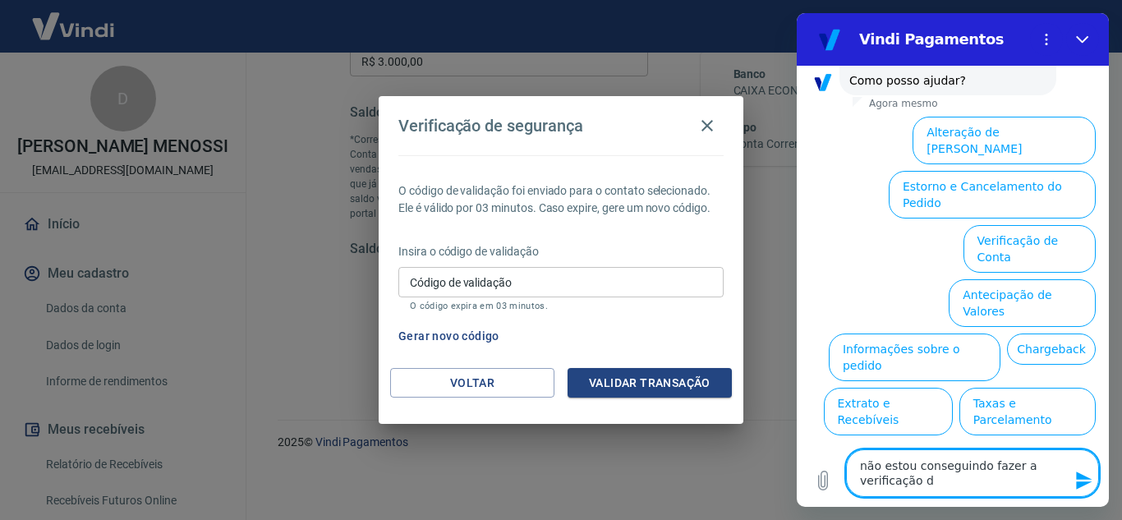
type textarea "x"
type textarea "não estou conseguindo fazer a verificação de"
type textarea "x"
type textarea "não estou conseguindo fazer a verificação de s"
type textarea "x"
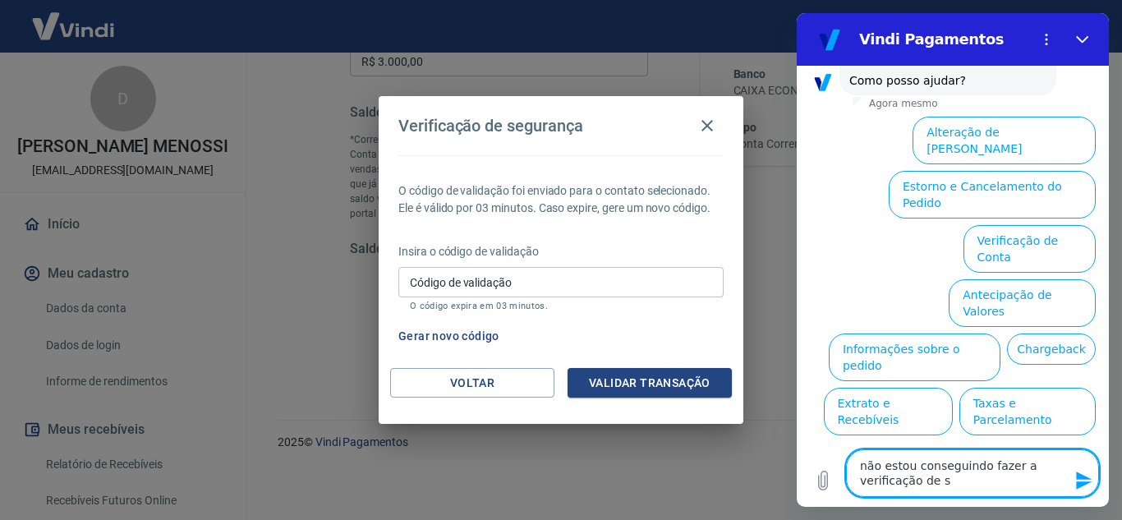
type textarea "não estou conseguindo fazer a verificação de se"
type textarea "x"
type textarea "não estou conseguindo fazer a verificação de seg"
type textarea "x"
type textarea "não estou conseguindo fazer a verificação de segu"
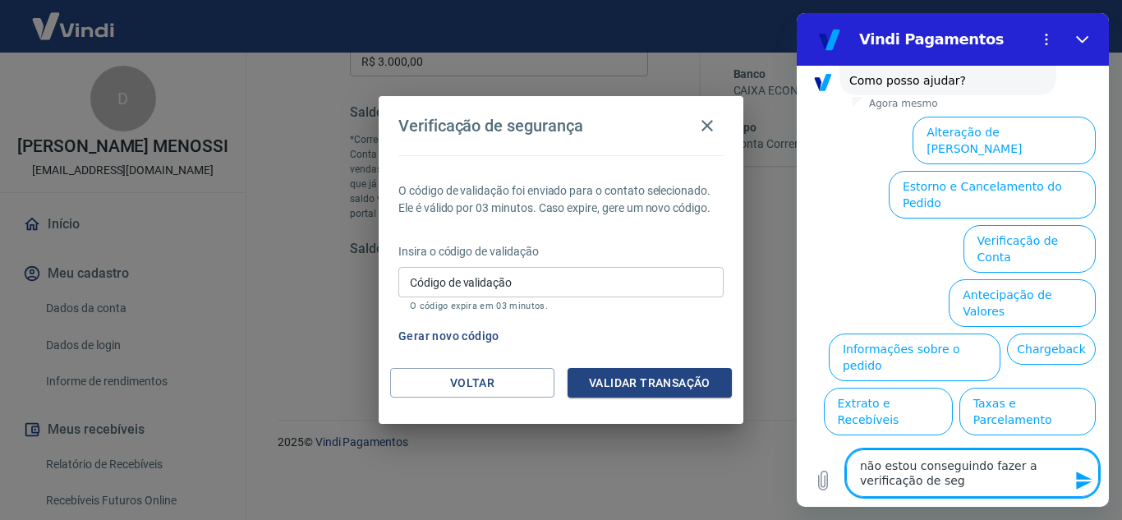
type textarea "x"
type textarea "não estou conseguindo fazer a verificação de segur"
type textarea "x"
type textarea "não estou conseguindo fazer a verificação de segura"
type textarea "x"
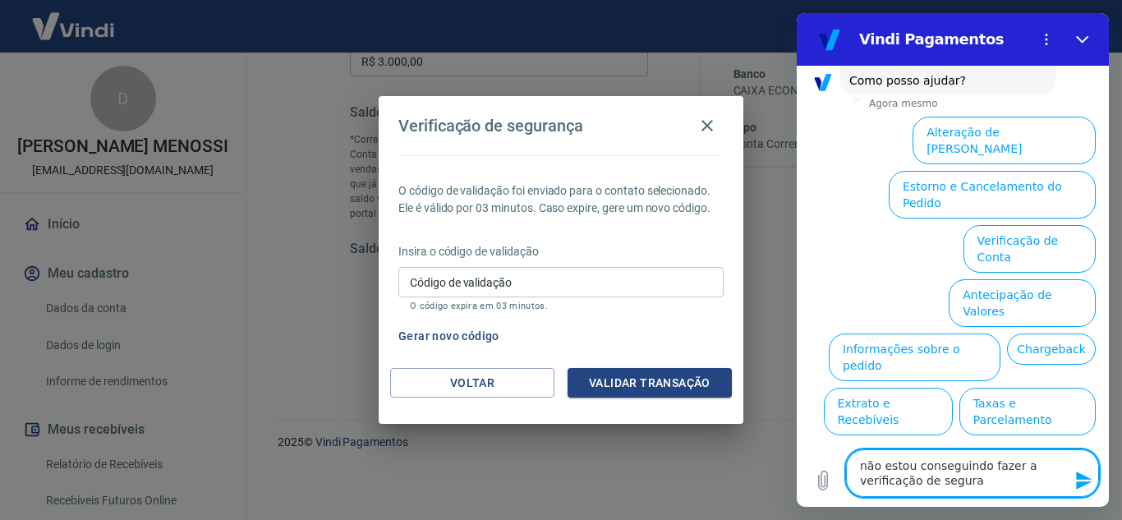
type textarea "não estou conseguindo fazer a verificação de seguran"
type textarea "x"
type textarea "não estou conseguindo fazer a verificação de seguranç"
type textarea "x"
type textarea "não estou conseguindo fazer a verificação de segurança"
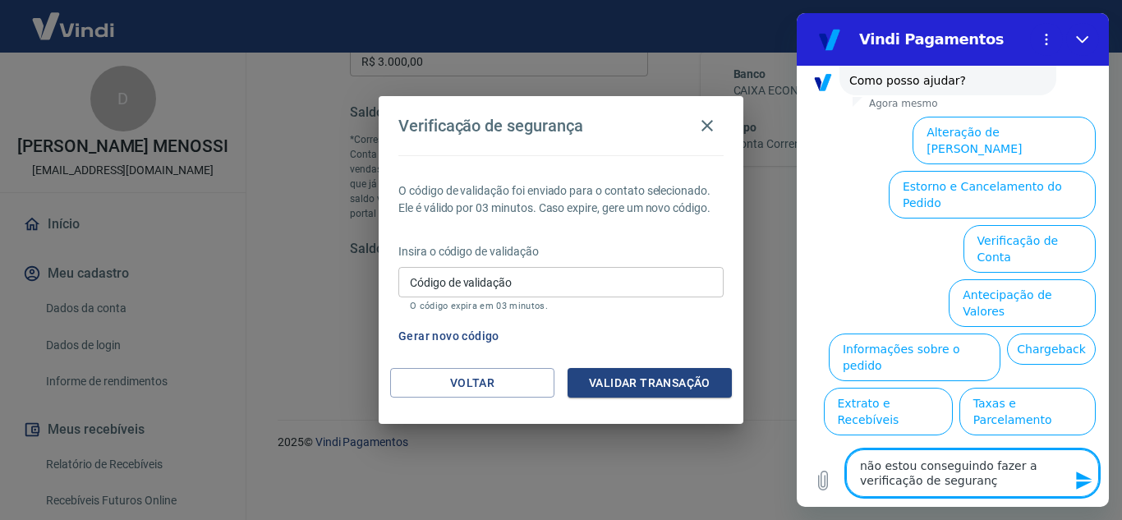
type textarea "x"
type textarea "não estou conseguindo fazer a verificação de segurança"
type textarea "x"
type textarea "não estou conseguindo fazer a verificação de segurança a"
type textarea "x"
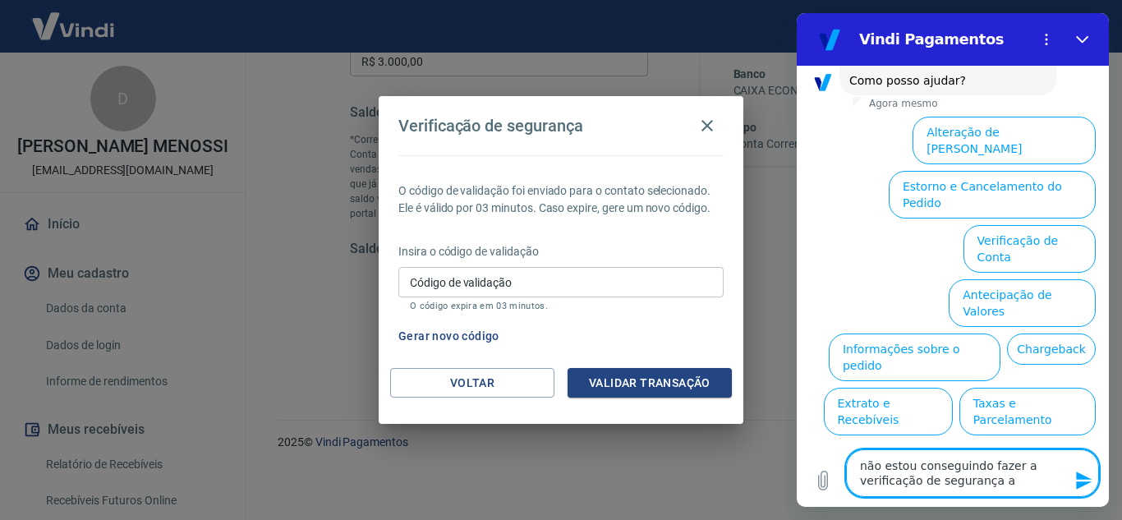
type textarea "não estou conseguindo fazer a verificação de segurança"
type textarea "x"
type textarea "não estou conseguindo fazer a verificação de segurança o"
type textarea "x"
type textarea "não estou conseguindo fazer a verificação de segurança oa"
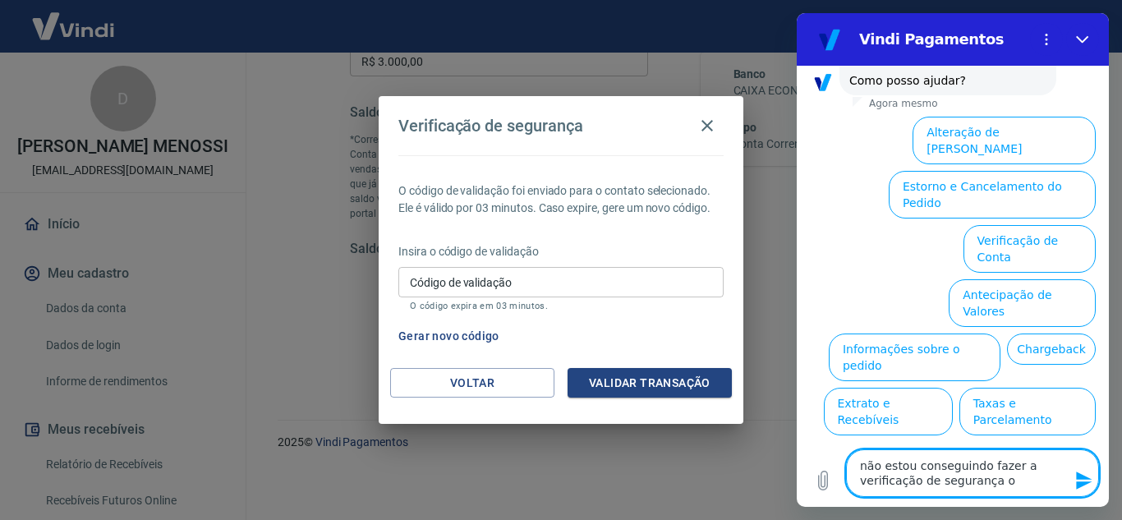
type textarea "x"
type textarea "não estou conseguindo fazer a verificação de segurança oar"
type textarea "x"
type textarea "não estou conseguindo fazer a verificação de segurança oara"
type textarea "x"
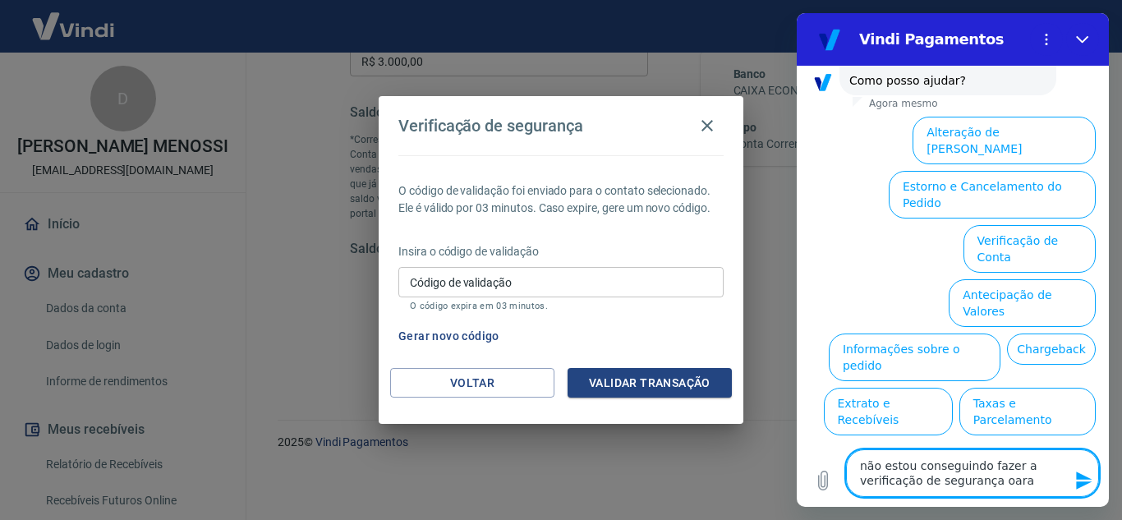
type textarea "não estou conseguindo fazer a verificação de segurança oara"
type textarea "x"
type textarea "não estou conseguindo fazer a verificação de segurança oara"
type textarea "x"
type textarea "não estou conseguindo fazer a verificação de segurança oar"
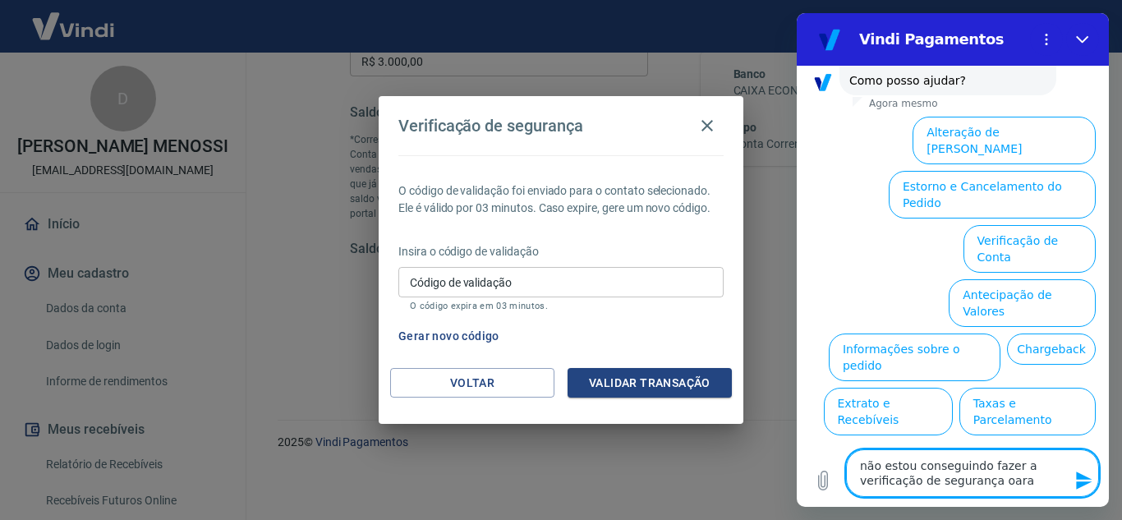
type textarea "x"
type textarea "não estou conseguindo fazer a verificação de segurança oa"
type textarea "x"
type textarea "não estou conseguindo fazer a verificação de segurança o"
type textarea "x"
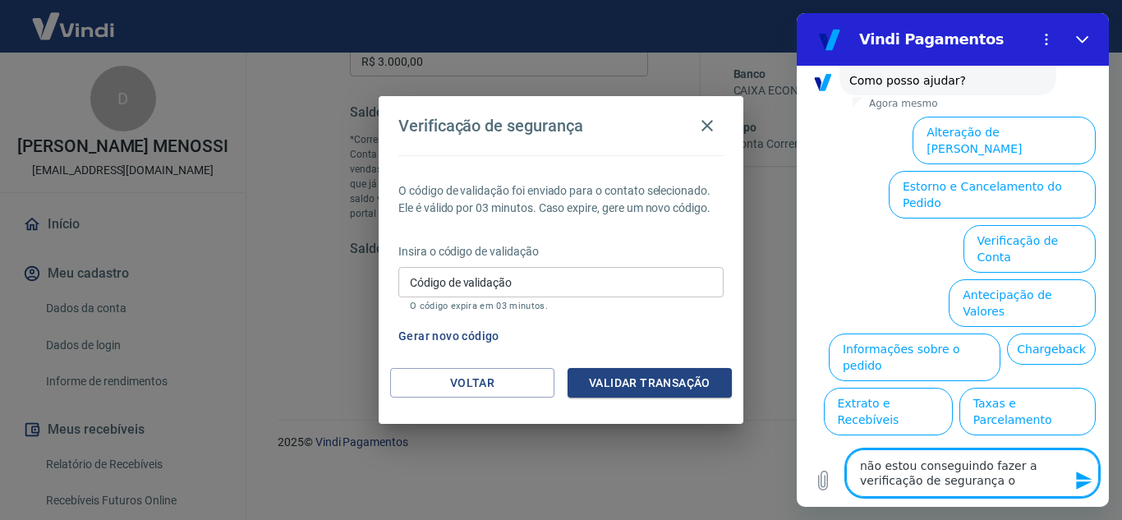
type textarea "não estou conseguindo fazer a verificação de segurança"
type textarea "x"
type textarea "não estou conseguindo fazer a verificação de segurança p"
type textarea "x"
type textarea "não estou conseguindo fazer a verificação de segurança pa"
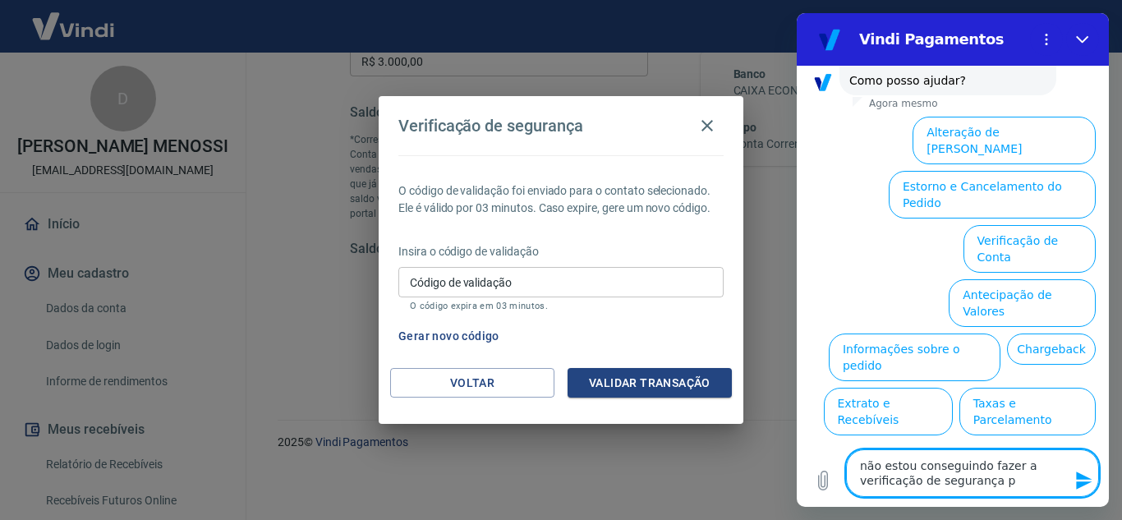
type textarea "x"
type textarea "não estou conseguindo fazer a verificação de segurança par"
type textarea "x"
type textarea "não estou conseguindo fazer a verificação de segurança para"
type textarea "x"
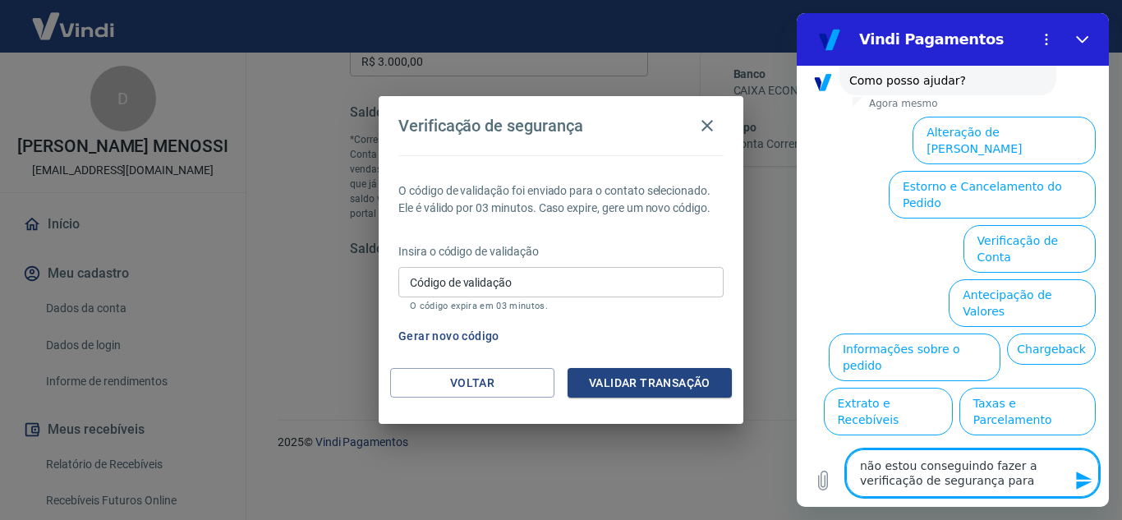
type textarea "não estou conseguindo fazer a verificação de segurança para"
type textarea "x"
type textarea "não estou conseguindo fazer a verificação de segurança para s"
type textarea "x"
type textarea "não estou conseguindo fazer a verificação de segurança para sa"
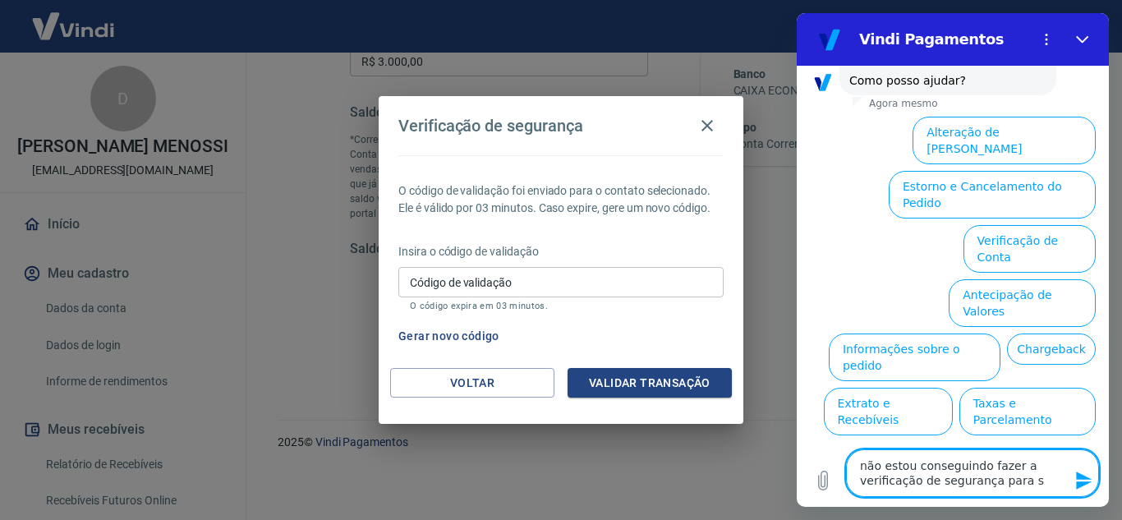
type textarea "x"
type textarea "não estou conseguindo fazer a verificação de segurança para sac"
type textarea "x"
type textarea "não estou conseguindo fazer a verificação de segurança para saca"
type textarea "x"
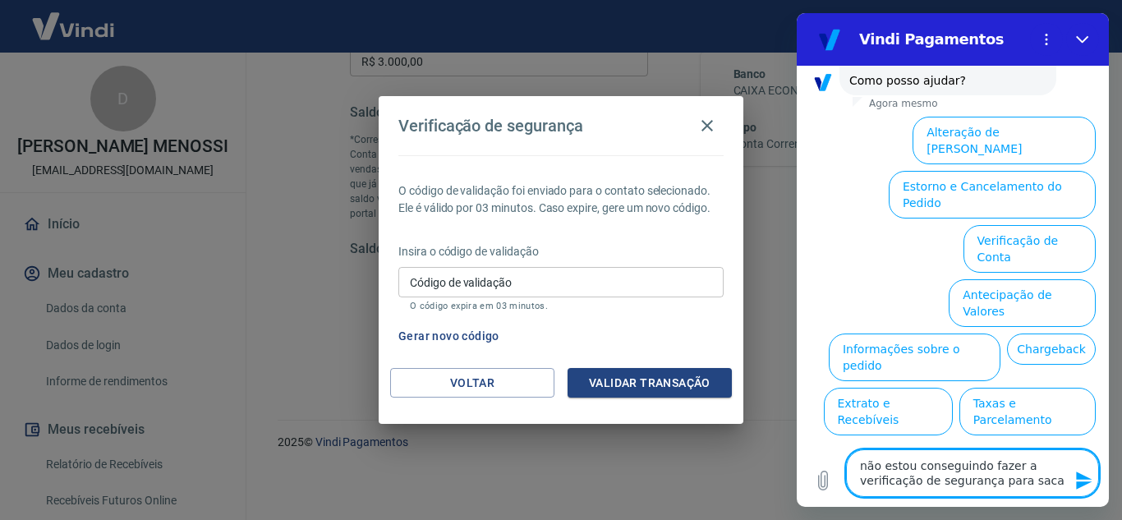
type textarea "não estou conseguindo fazer a verificação de segurança para sacar"
type textarea "x"
type textarea "não estou conseguindo fazer a verificação de segurança para sacar"
type textarea "x"
type textarea "não estou conseguindo fazer a verificação de segurança para sacar o"
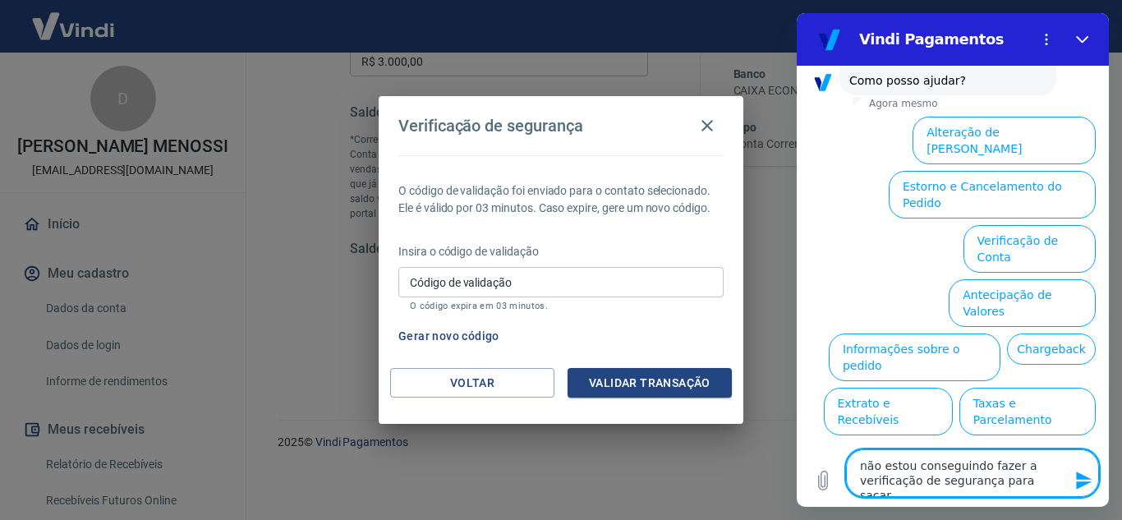
type textarea "x"
type textarea "não estou conseguindo fazer a verificação de segurança para sacar o"
type textarea "x"
type textarea "não estou conseguindo fazer a verificação de segurança para sacar o s"
type textarea "x"
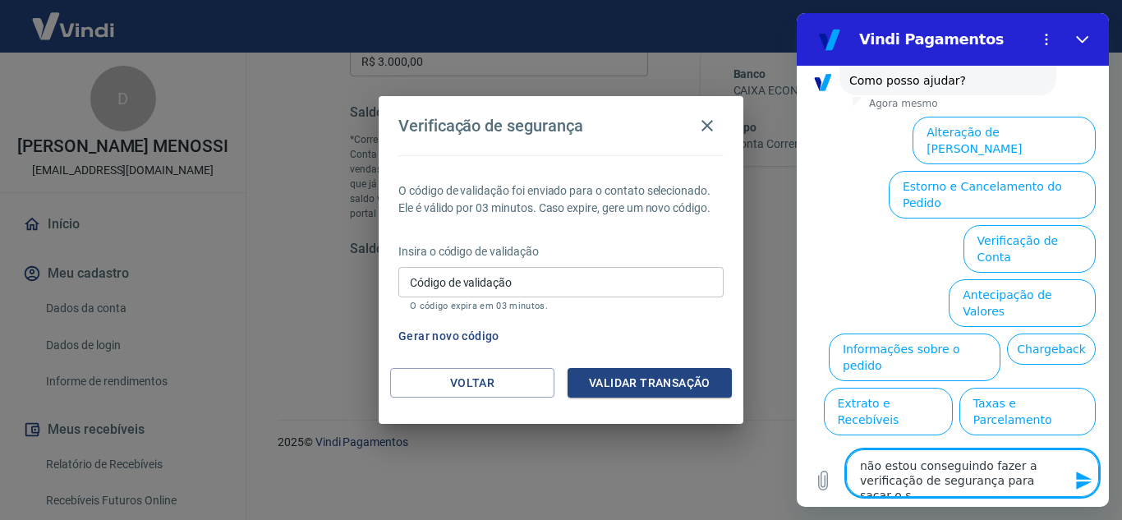
type textarea "não estou conseguindo fazer a verificação de segurança para sacar o sa"
type textarea "x"
type textarea "não estou conseguindo fazer a verificação de segurança para sacar o sal"
type textarea "x"
type textarea "não estou conseguindo fazer a verificação de segurança para sacar o sald"
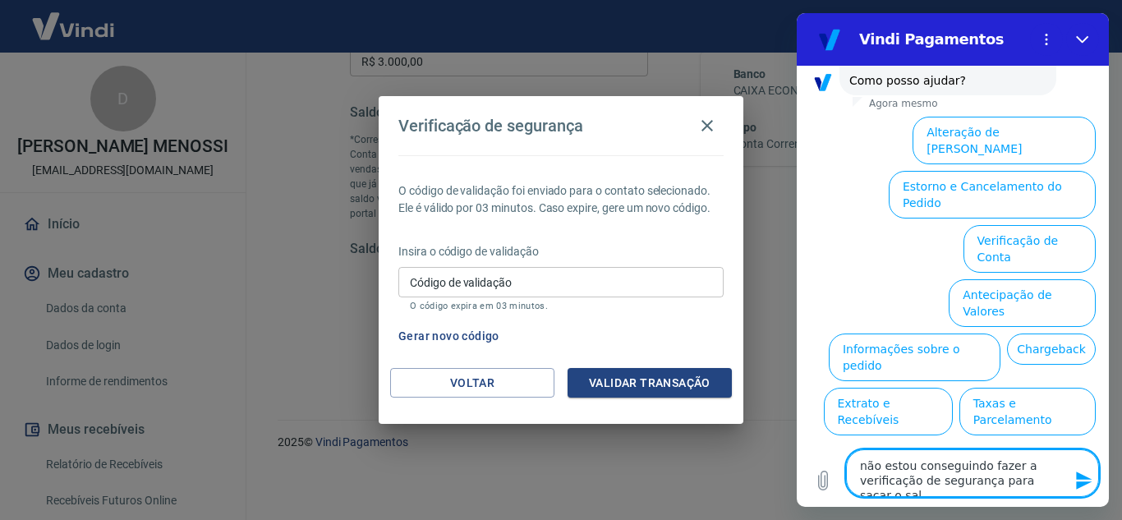
type textarea "x"
type textarea "não estou conseguindo fazer a verificação de segurança para sacar o saldo"
type textarea "x"
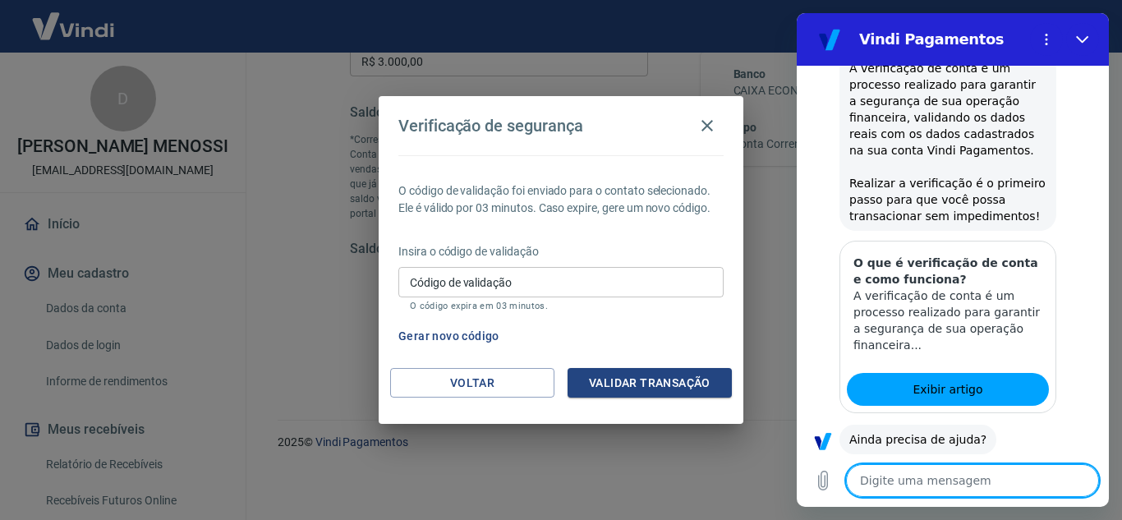
scroll to position [332, 0]
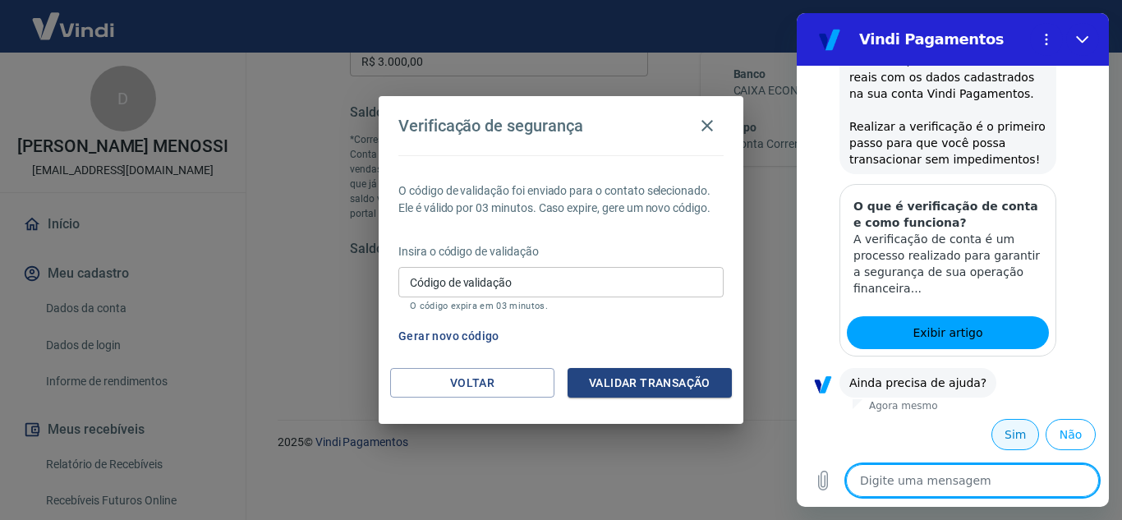
click at [1017, 435] on button "Sim" at bounding box center [1016, 434] width 48 height 31
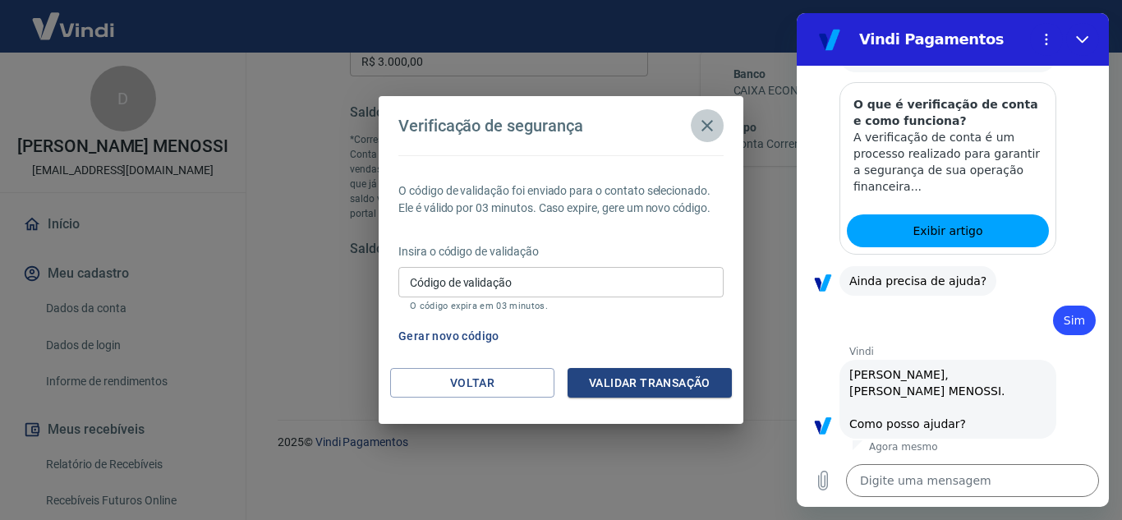
click at [705, 125] on icon "button" at bounding box center [707, 126] width 20 height 20
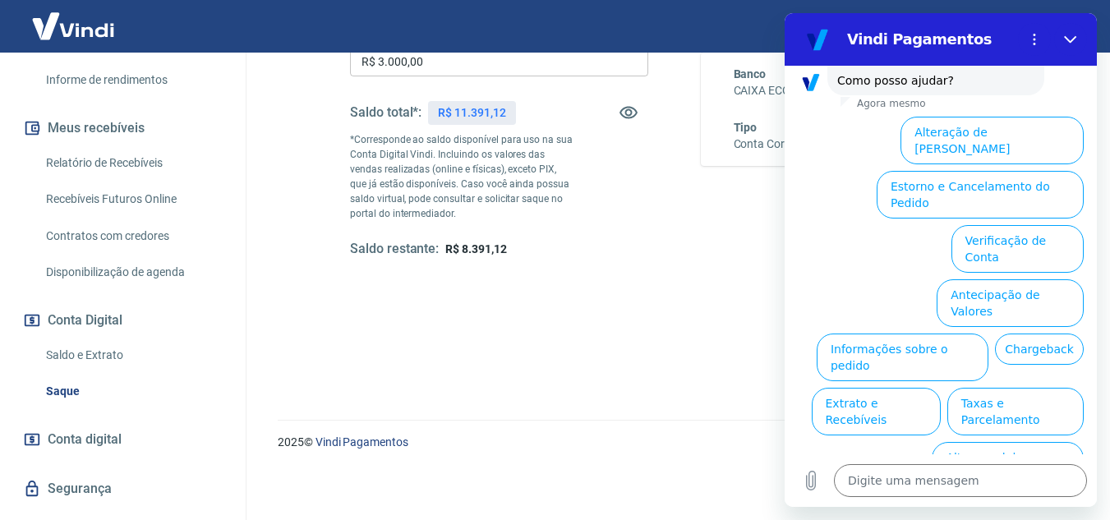
scroll to position [355, 0]
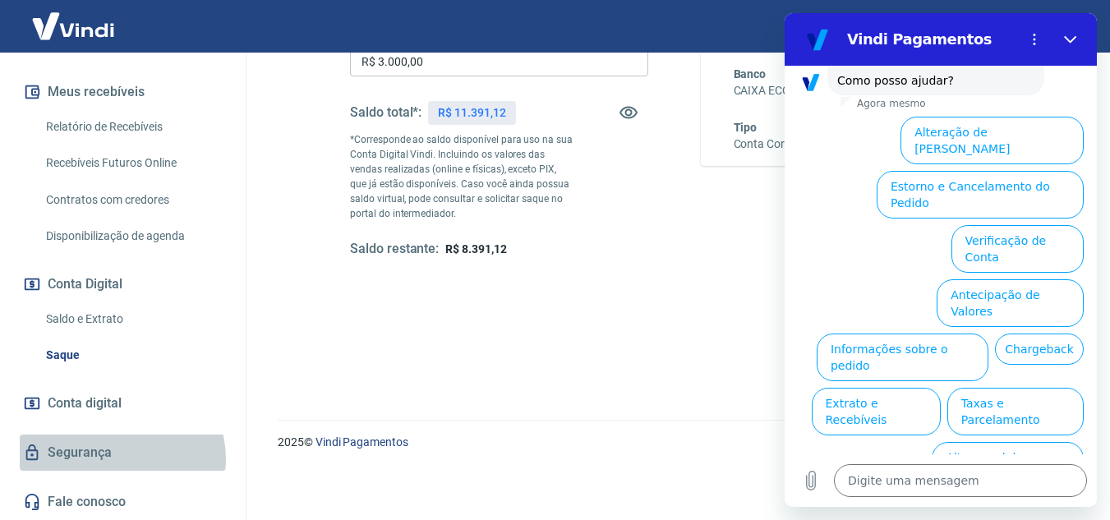
click at [121, 458] on link "Segurança" at bounding box center [123, 453] width 206 height 36
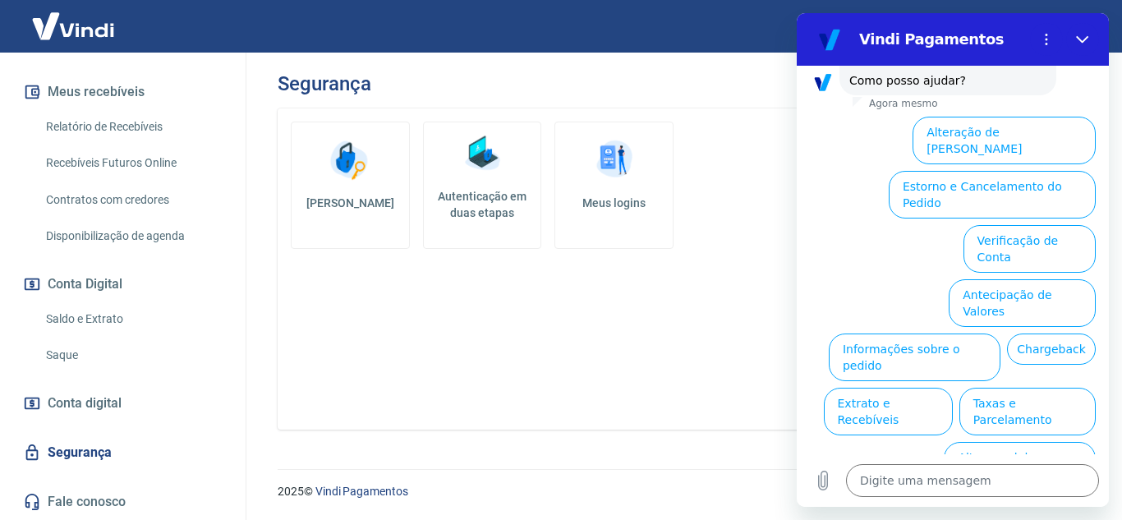
click at [594, 215] on link "Meus logins" at bounding box center [614, 185] width 119 height 127
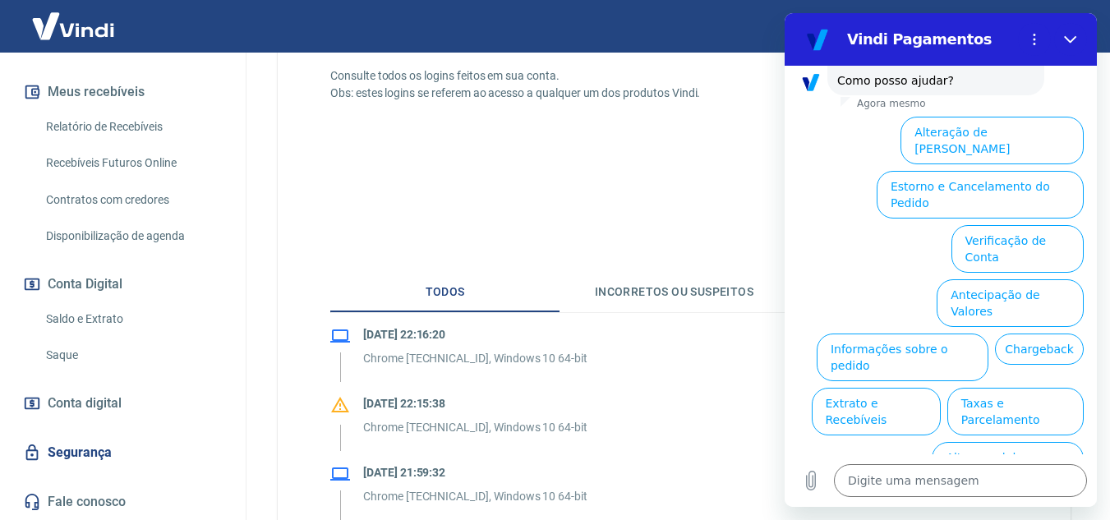
scroll to position [164, 0]
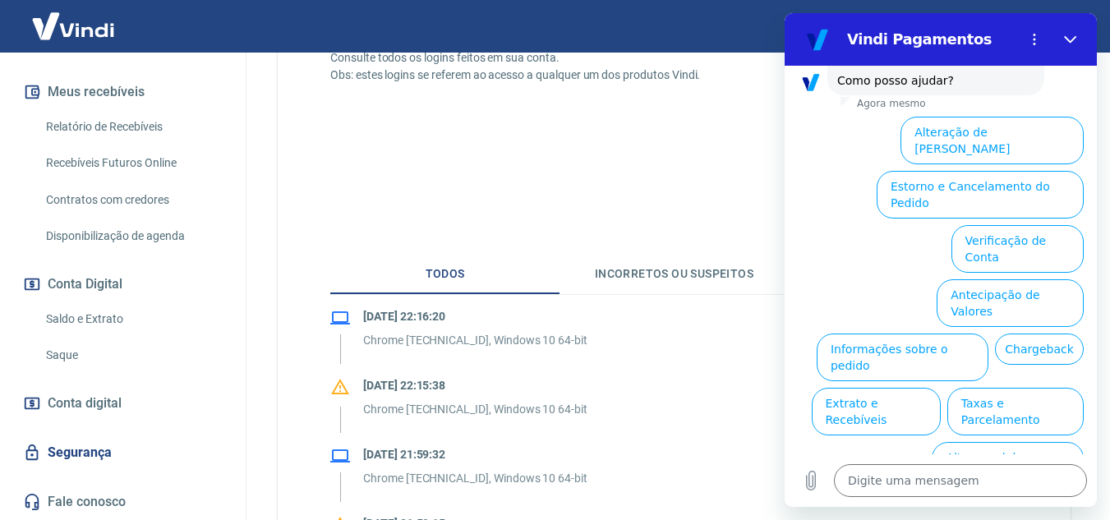
click at [697, 282] on button "Incorretos ou suspeitos" at bounding box center [673, 274] width 229 height 39
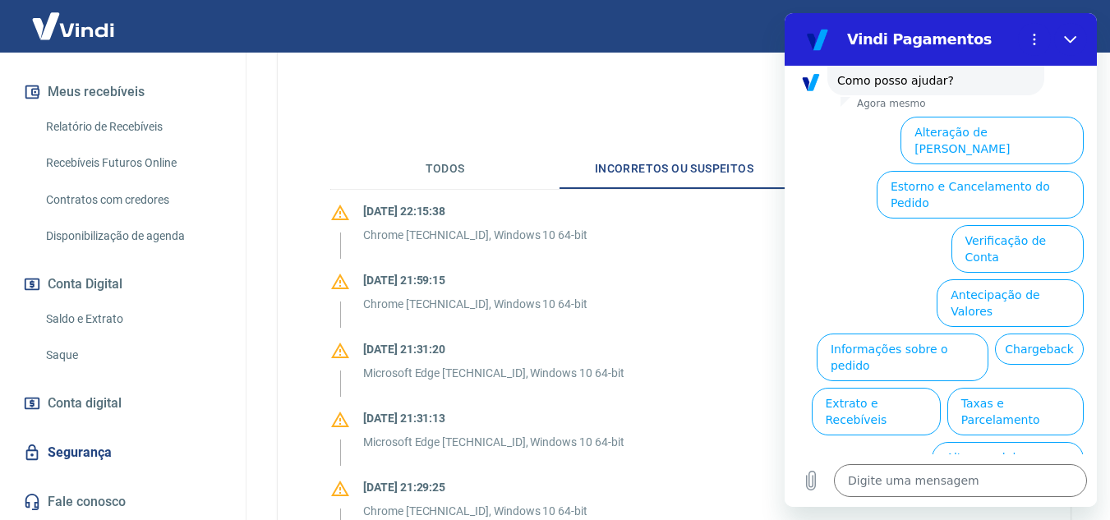
scroll to position [0, 0]
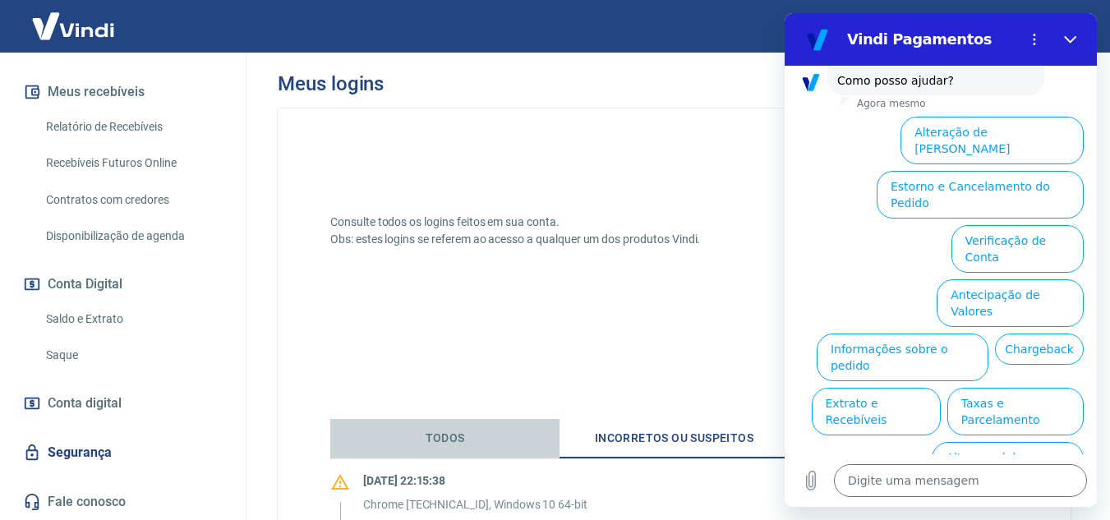
click at [444, 438] on button "Todos" at bounding box center [444, 438] width 229 height 39
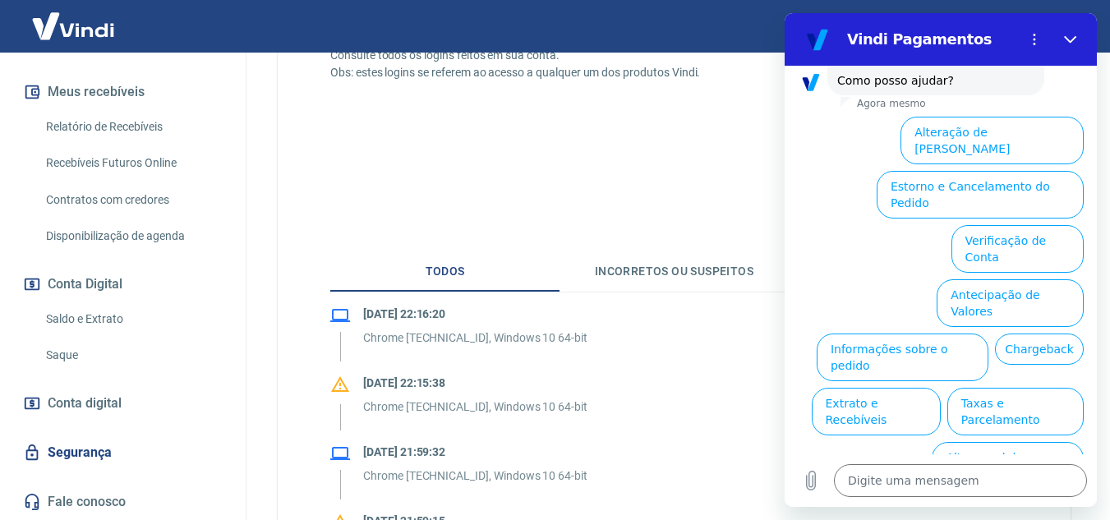
scroll to position [329, 0]
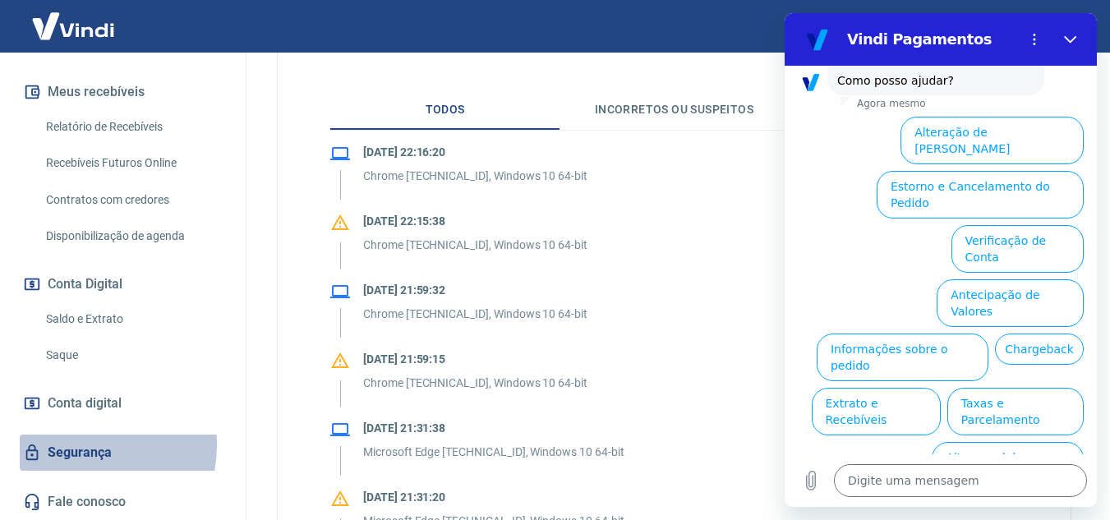
click at [79, 444] on link "Segurança" at bounding box center [123, 453] width 206 height 36
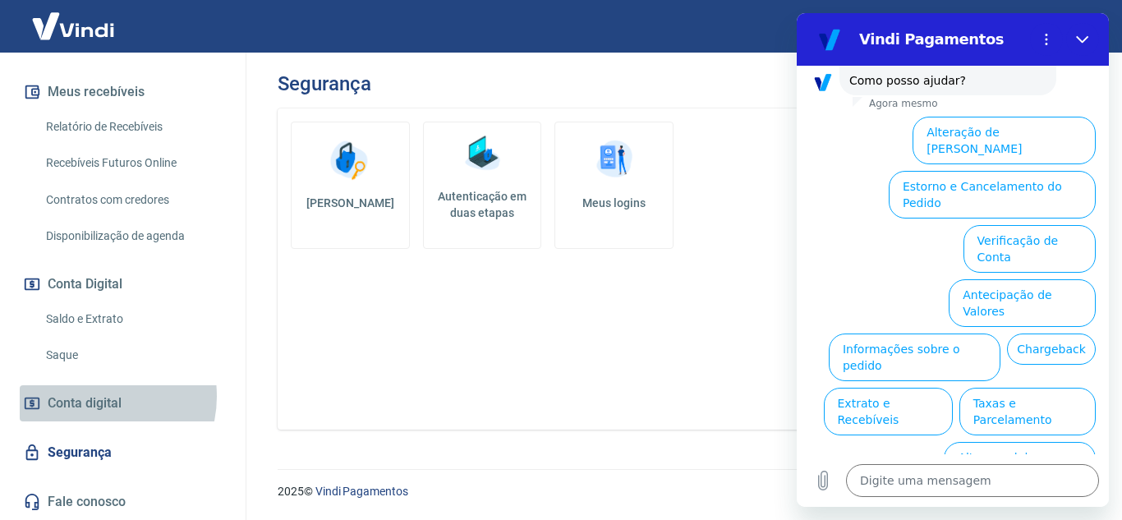
click at [99, 396] on span "Conta digital" at bounding box center [85, 403] width 74 height 23
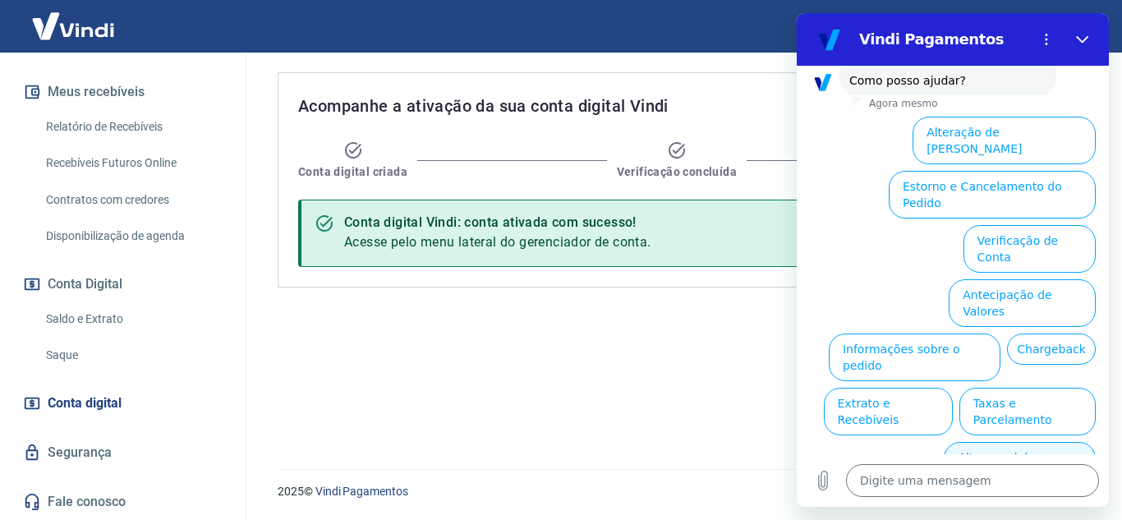
click at [1029, 442] on button "Alterar celular verificado" at bounding box center [1020, 466] width 152 height 48
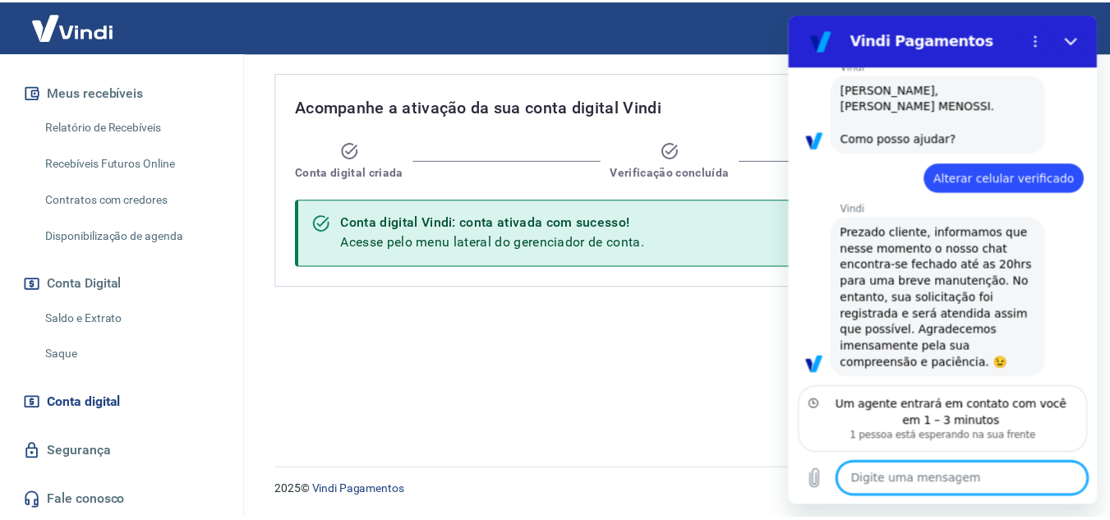
scroll to position [794, 0]
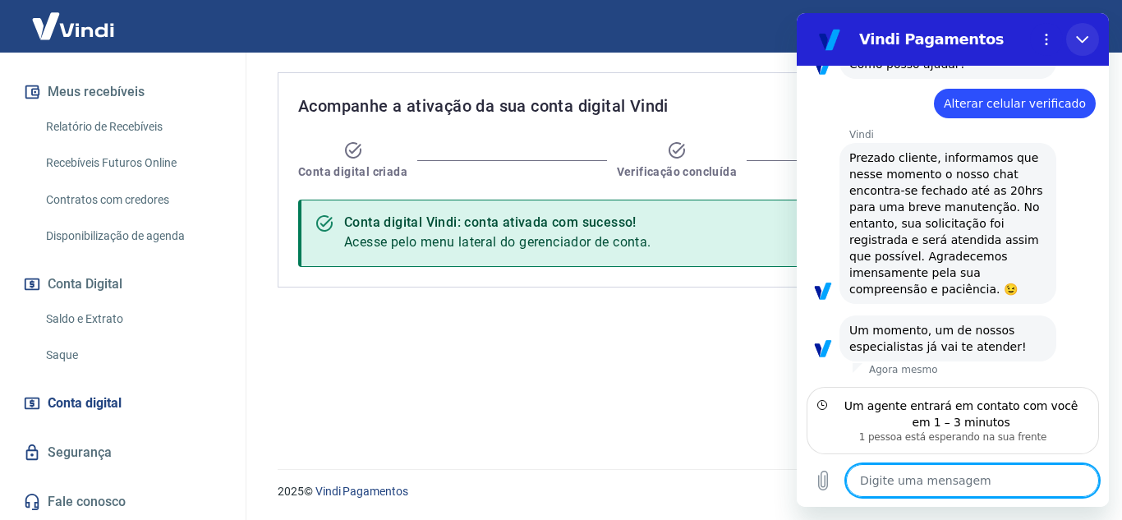
click at [1083, 33] on icon "Fechar" at bounding box center [1082, 39] width 13 height 13
type textarea "x"
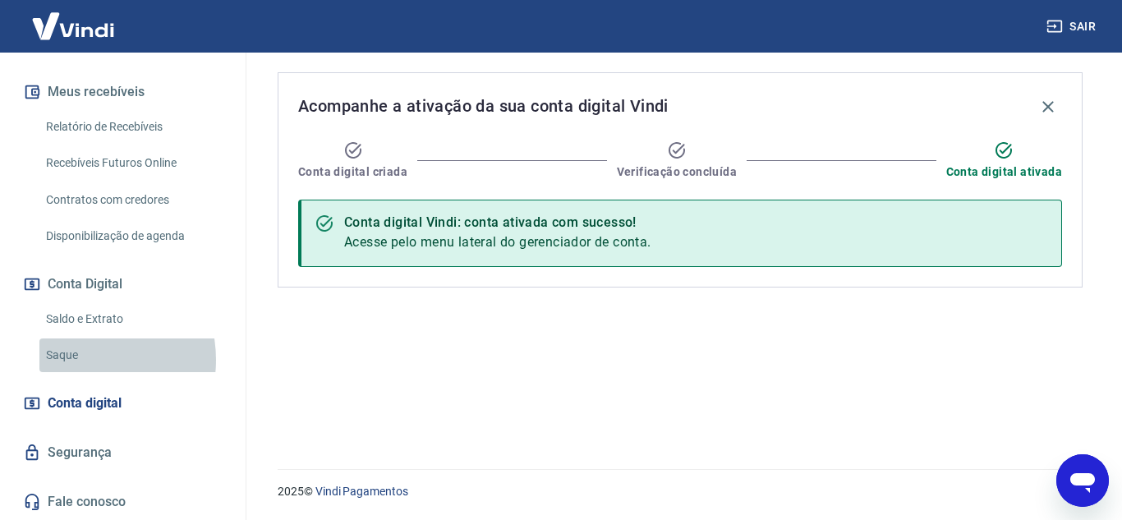
click at [80, 360] on link "Saque" at bounding box center [132, 355] width 186 height 34
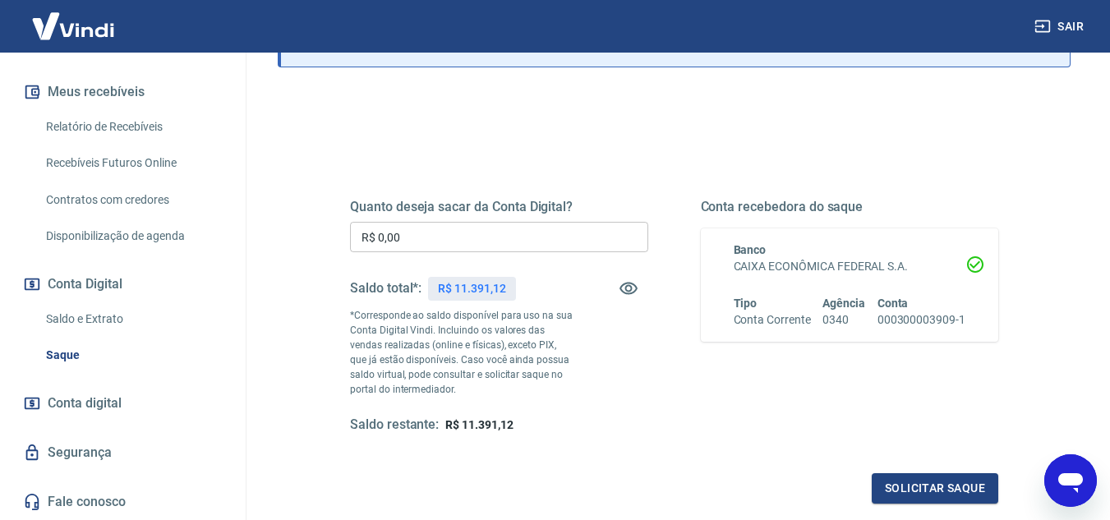
scroll to position [307, 0]
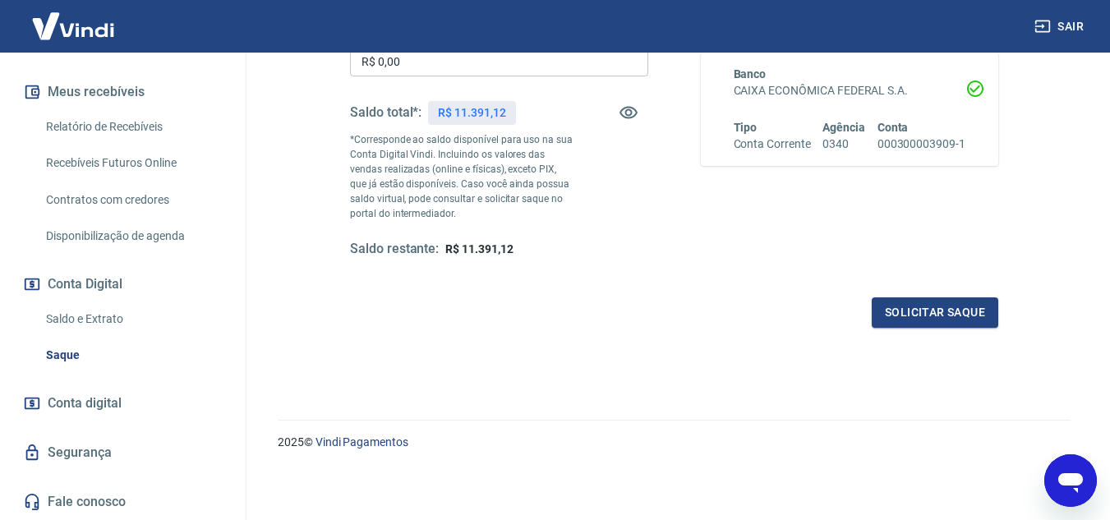
click at [90, 321] on link "Saldo e Extrato" at bounding box center [132, 319] width 186 height 34
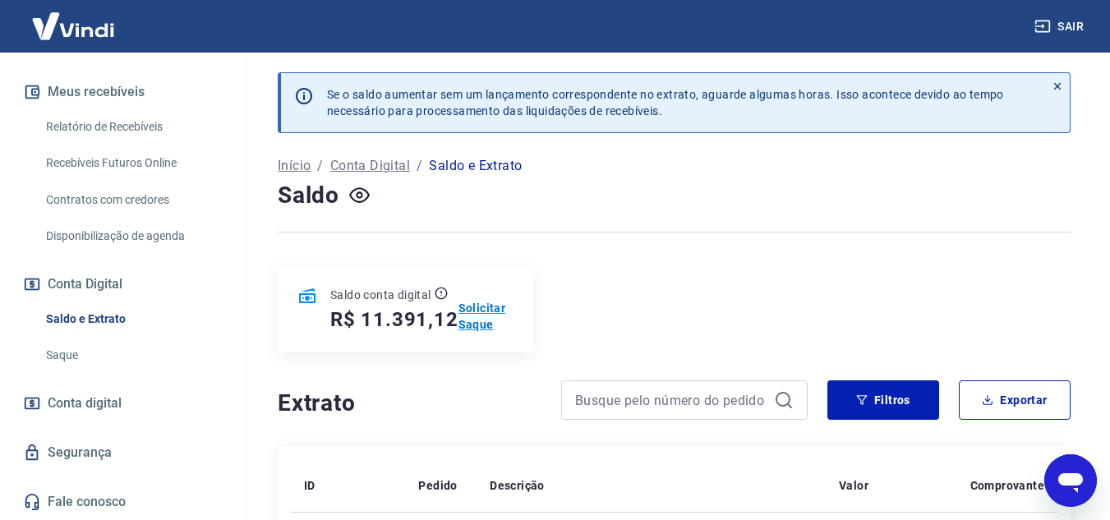
click at [486, 304] on p "Solicitar Saque" at bounding box center [485, 316] width 55 height 33
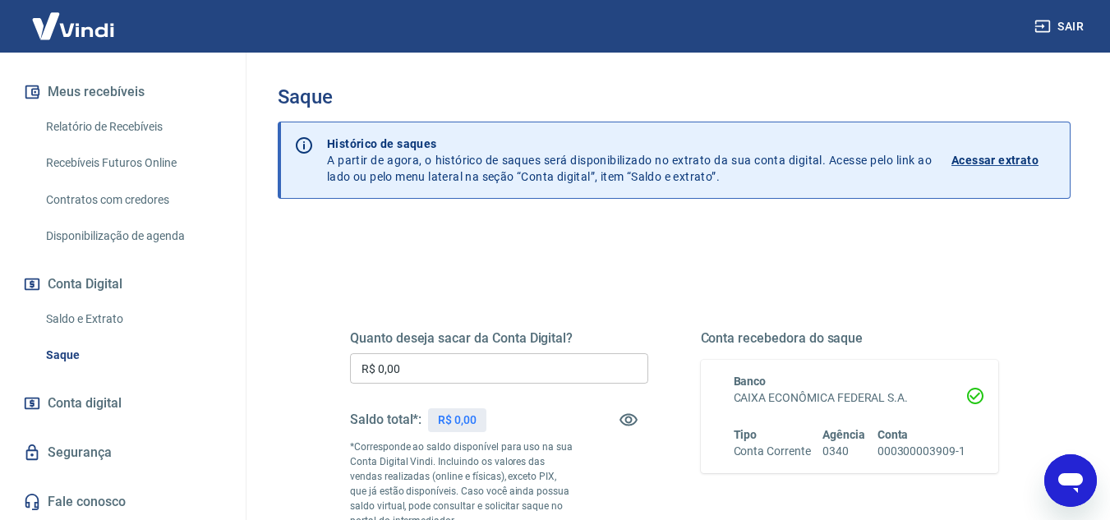
click at [478, 369] on input "R$ 0,00" at bounding box center [499, 368] width 298 height 30
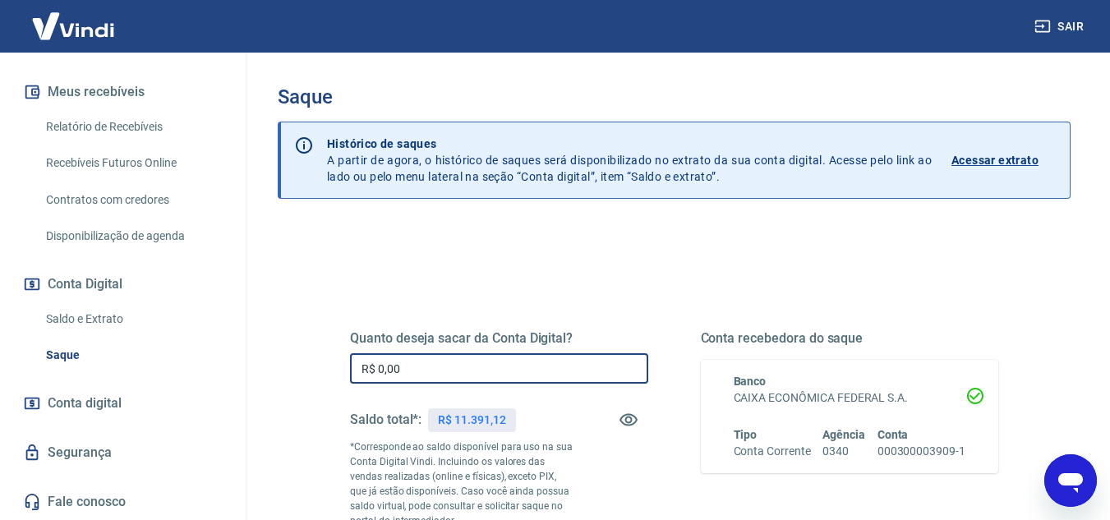
drag, startPoint x: 478, startPoint y: 369, endPoint x: 0, endPoint y: 252, distance: 492.1
click at [0, 252] on div "Sair D [PERSON_NAME] MENOSSI [EMAIL_ADDRESS][DOMAIN_NAME] Início Meu cadastro D…" at bounding box center [555, 260] width 1110 height 520
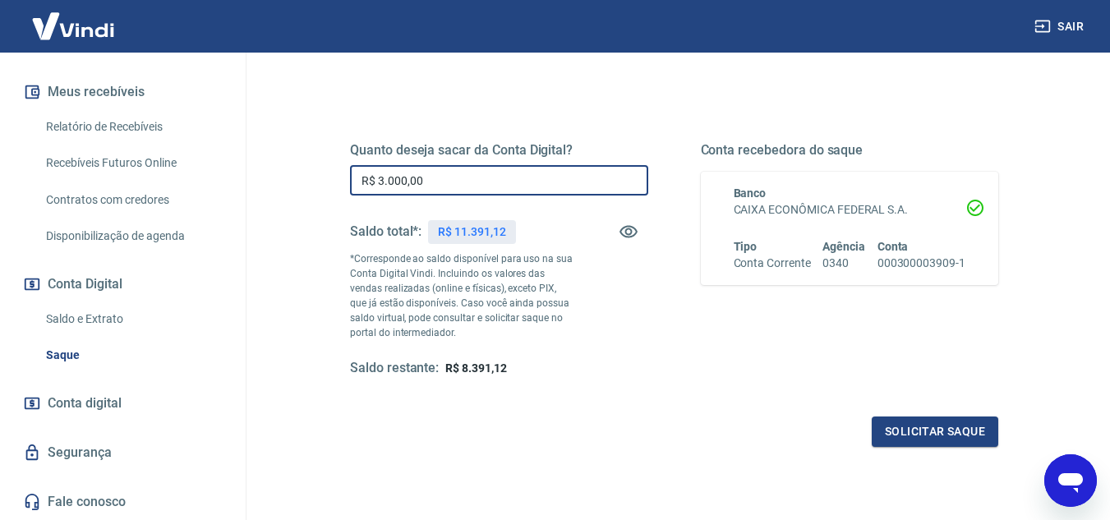
scroll to position [307, 0]
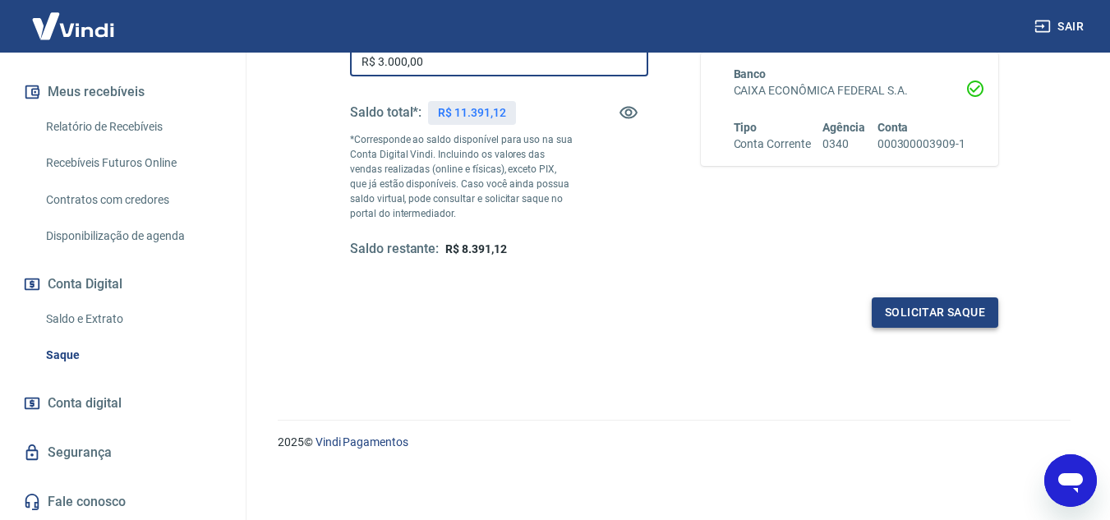
type input "R$ 3.000,00"
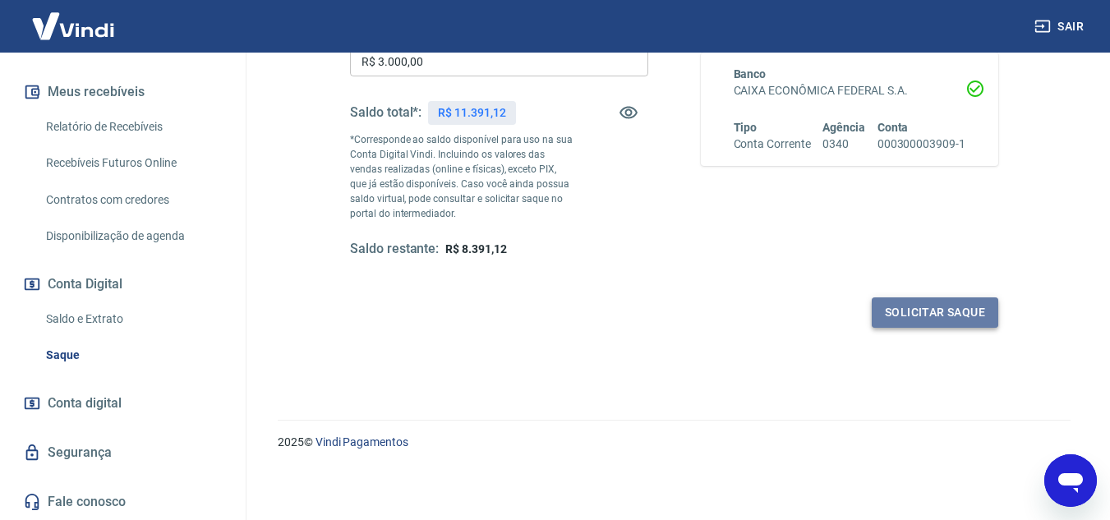
click at [985, 322] on button "Solicitar saque" at bounding box center [935, 312] width 127 height 30
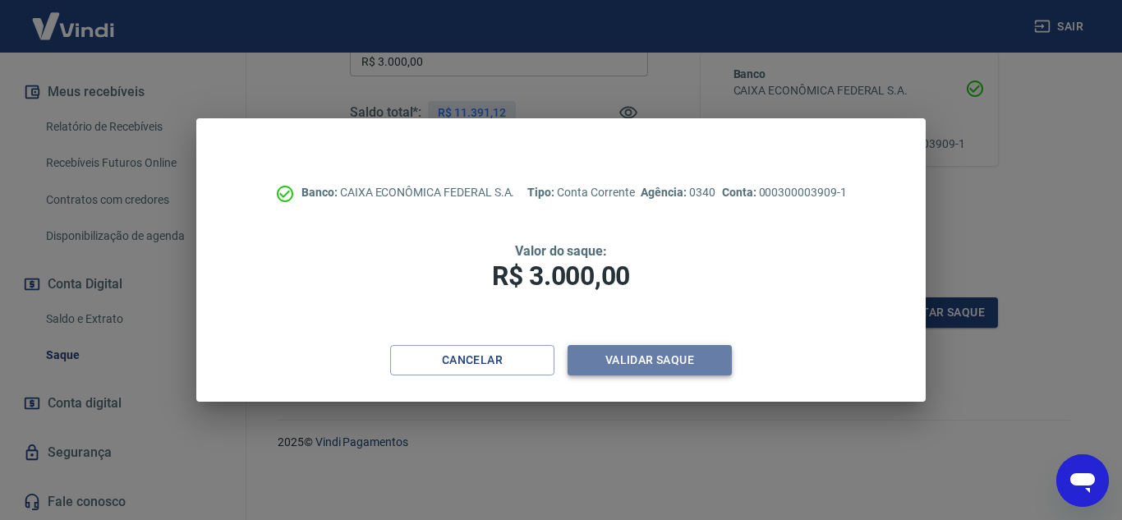
click at [689, 353] on button "Validar saque" at bounding box center [650, 360] width 164 height 30
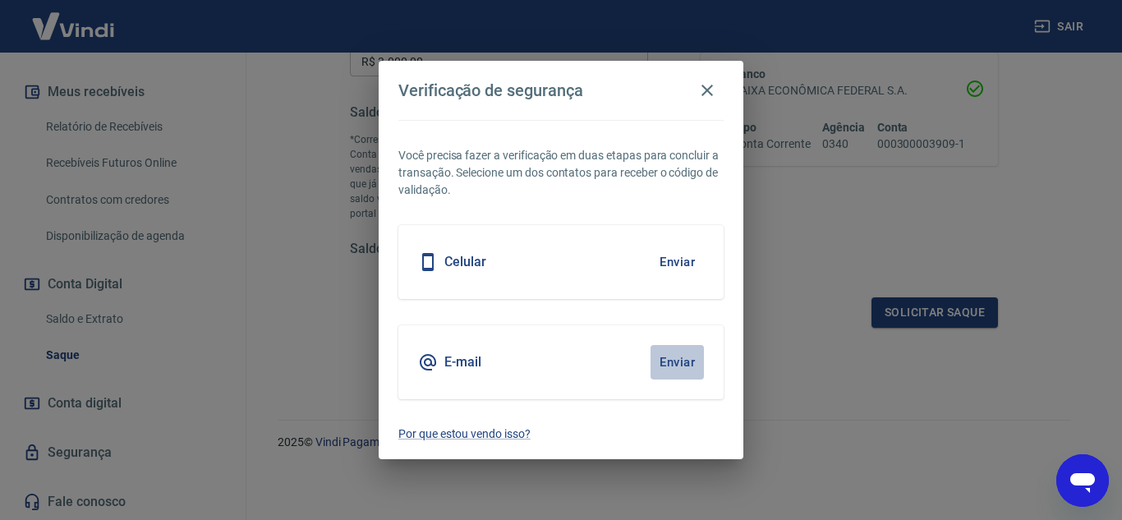
click at [671, 354] on button "Enviar" at bounding box center [677, 362] width 53 height 35
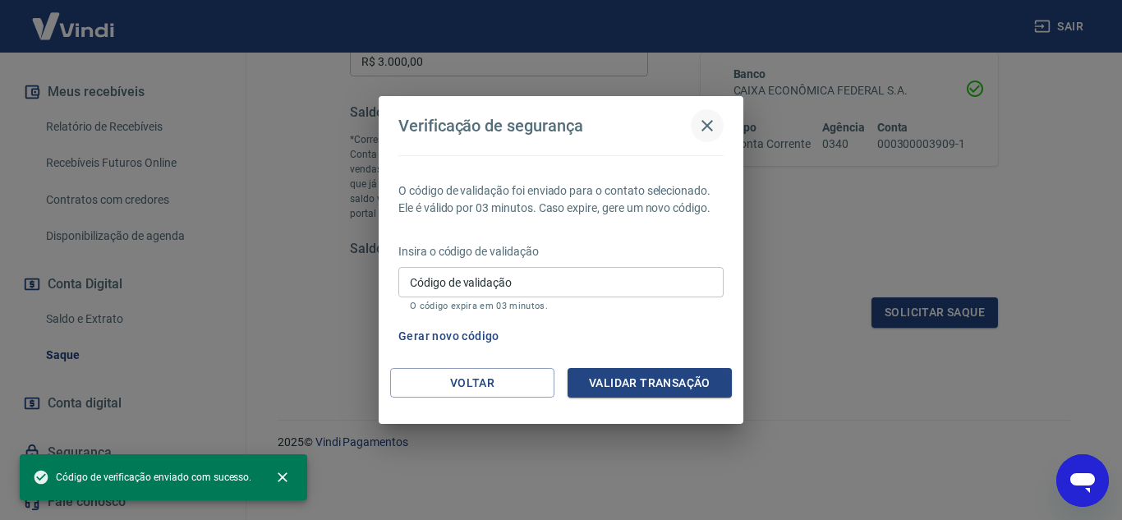
click at [705, 132] on icon "button" at bounding box center [707, 126] width 20 height 20
